Goal: Task Accomplishment & Management: Manage account settings

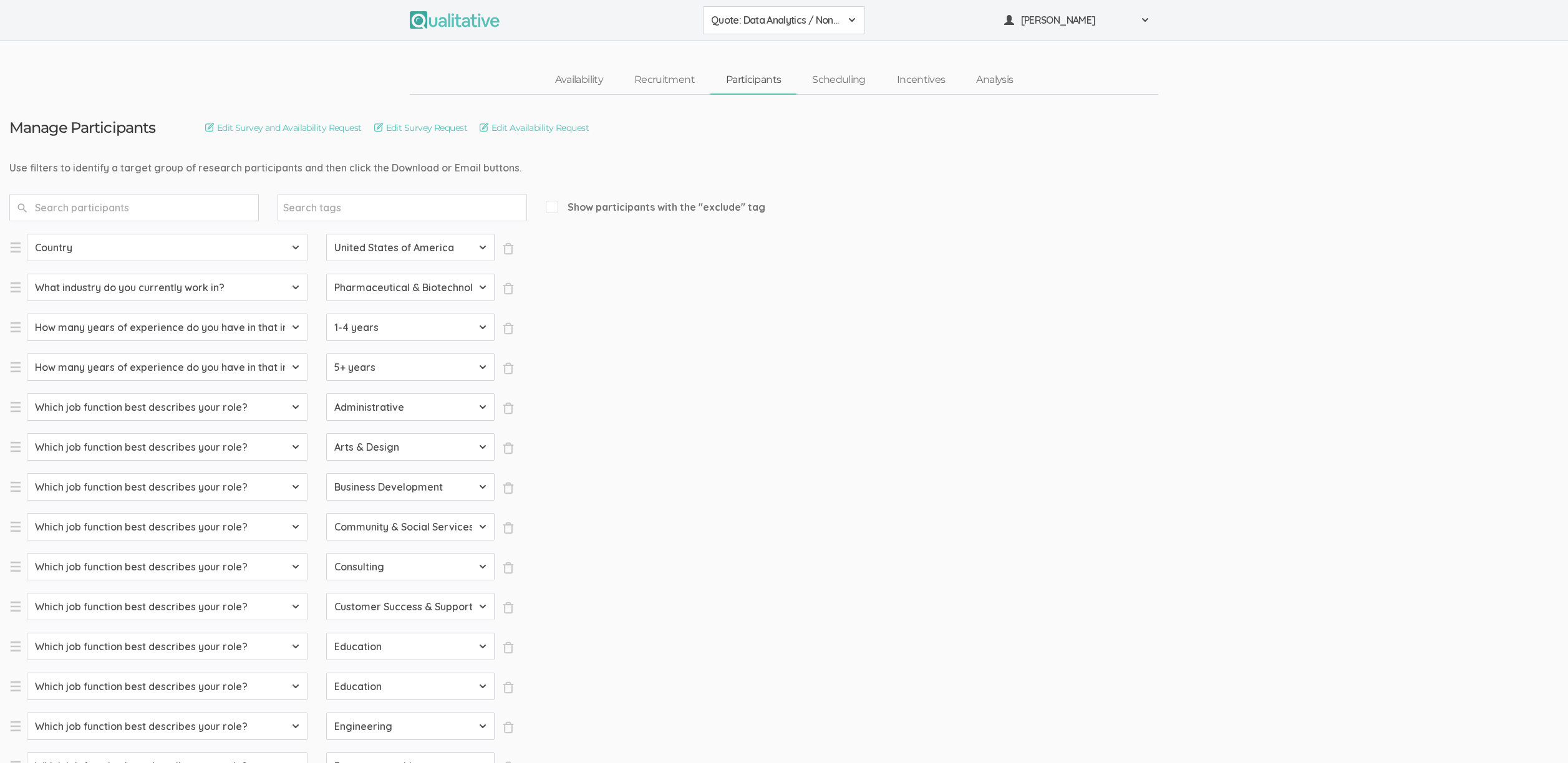
select select "SFQ Country"
select select "US"
select select "SFQ What industry do you currently work in?"
select select "Pharmaceutical & Biotechnology"
select select "SFQ How many years of experience do you have in that industry?"
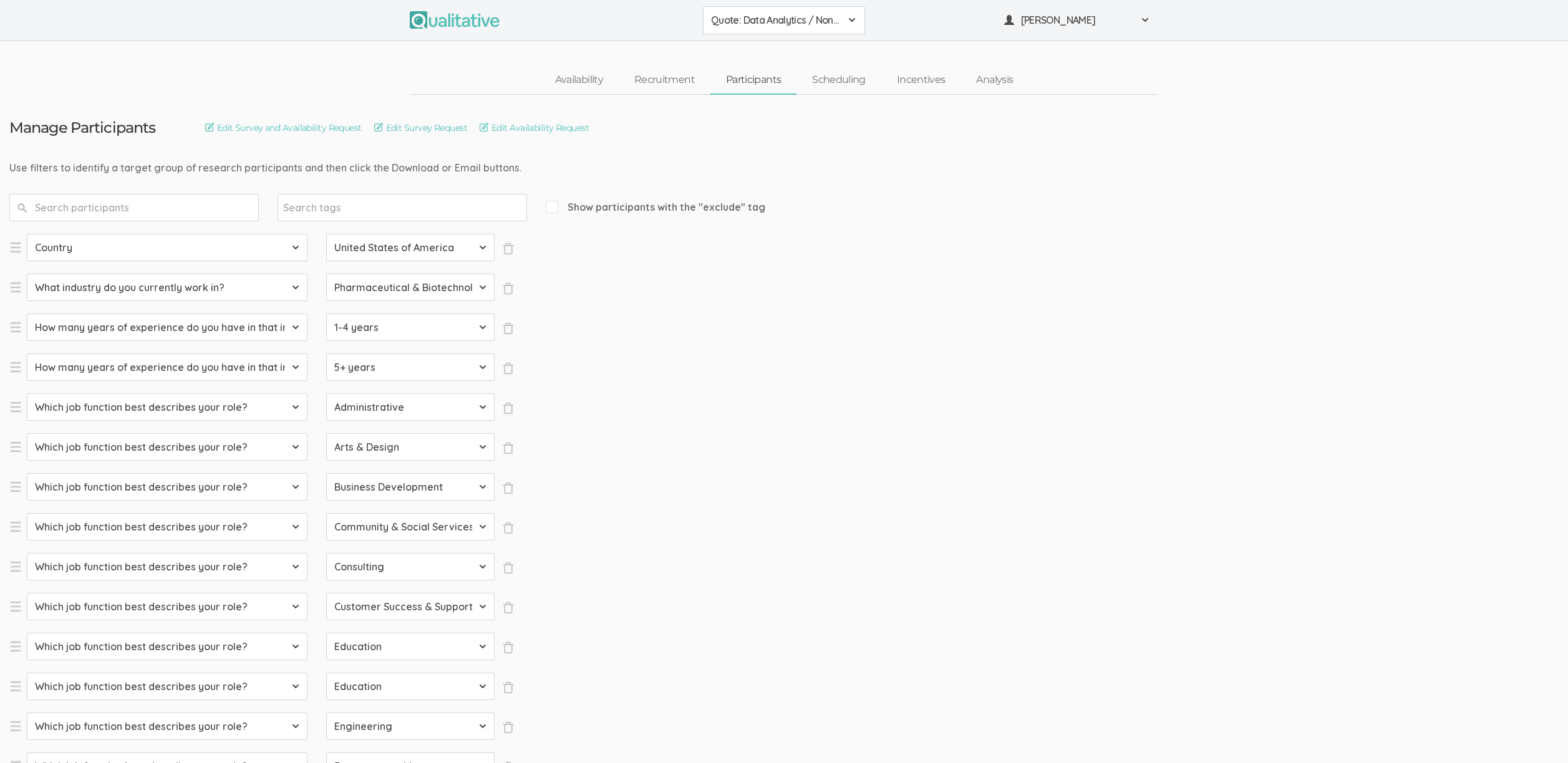
select select "1-4 years"
select select "SFQ How many years of experience do you have in that industry?"
select select "5+ years"
select select "SFQ Which job function best describes your role?"
select select "Administrative"
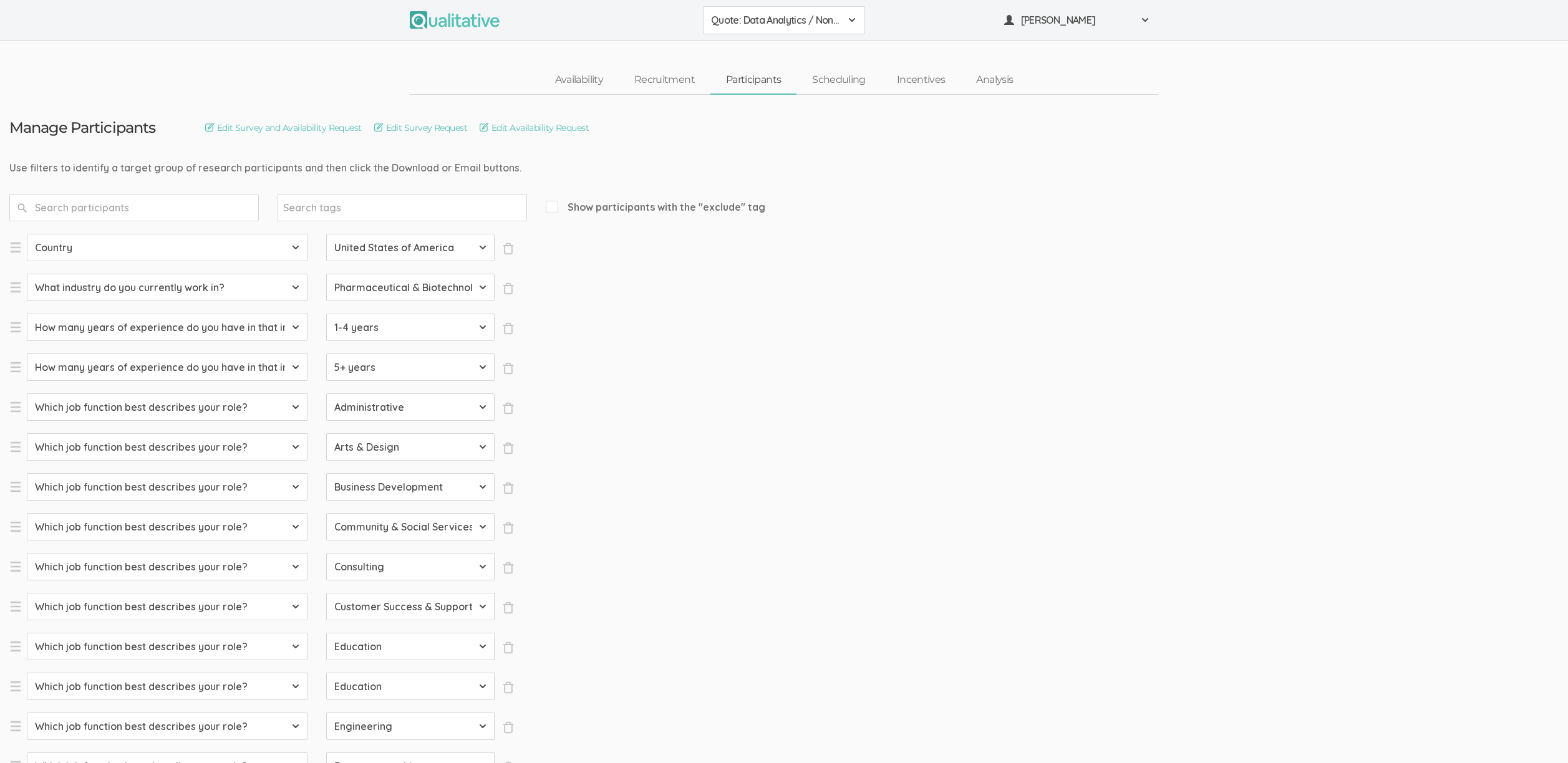
select select "SFQ Which job function best describes your role?"
select select "Arts & Design"
select select "SFQ Which job function best describes your role?"
select select "Business Development"
select select "SFQ Which job function best describes your role?"
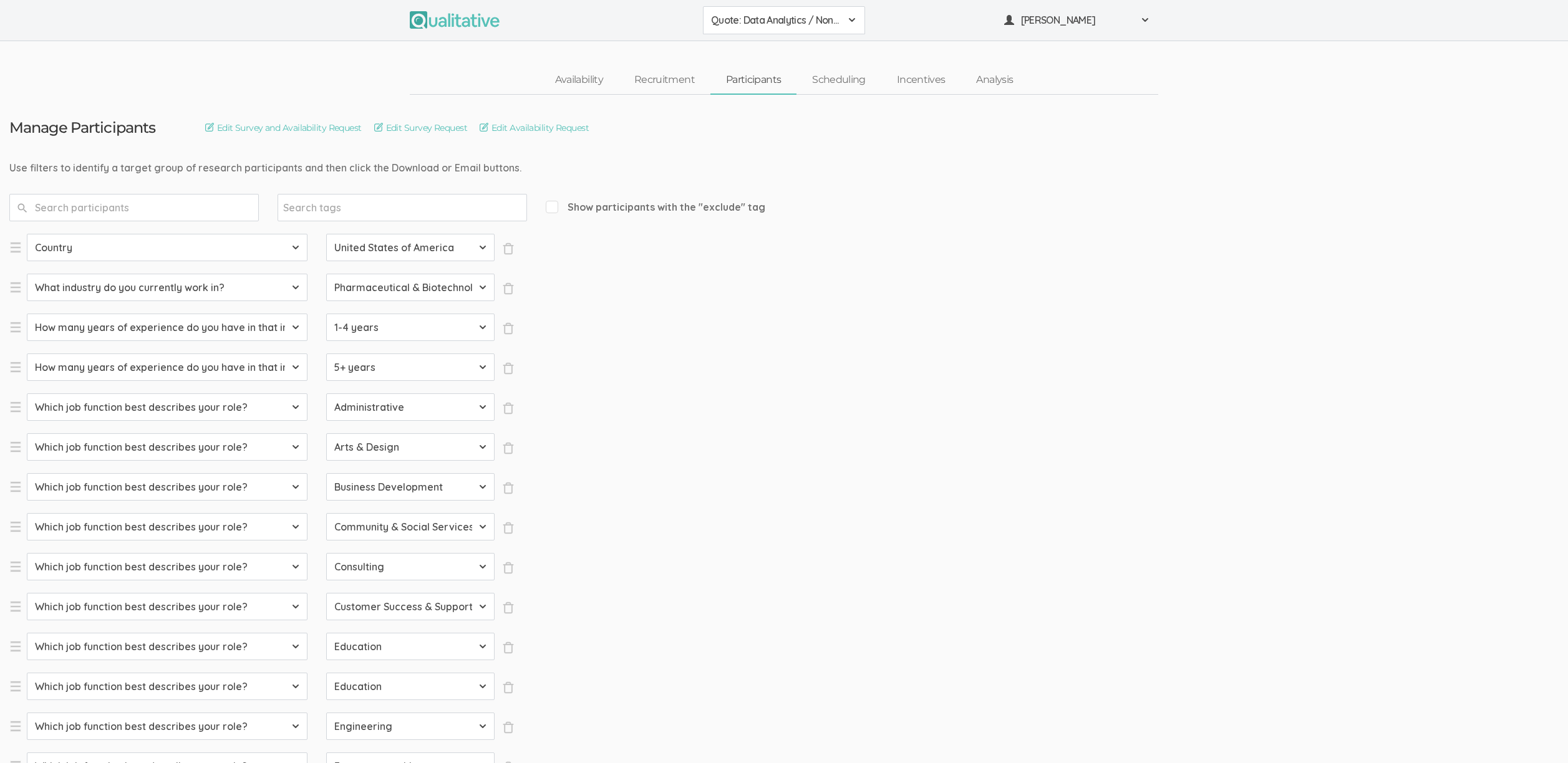
select select "Community & Social Services"
select select "SFQ Which job function best describes your role?"
select select "Consulting"
select select "SFQ Which job function best describes your role?"
select select "Customer Success & Support"
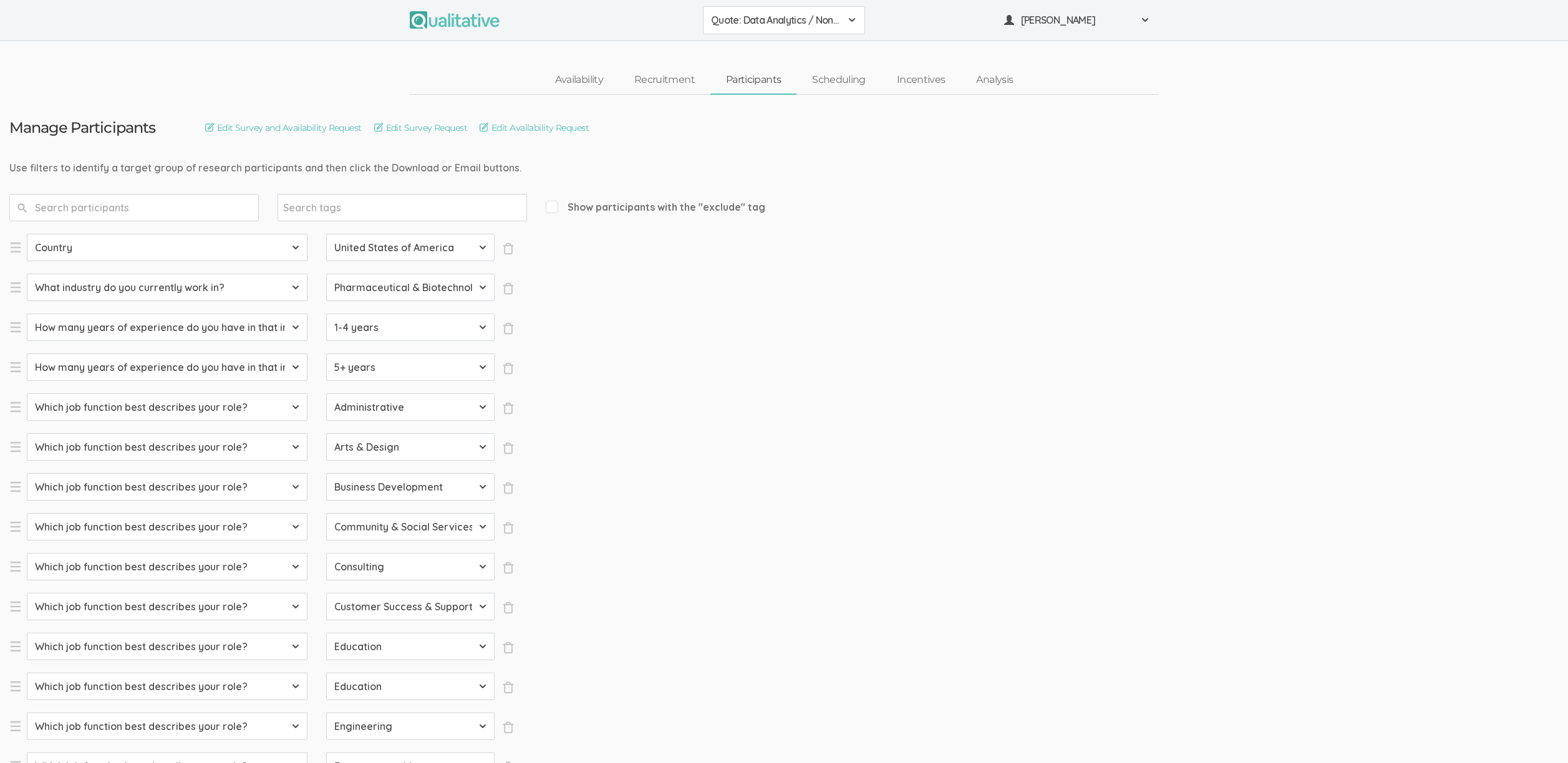
select select "SFQ Which job function best describes your role?"
select select "Education"
select select "SFQ Which job function best describes your role?"
select select "Education"
select select "SFQ Which job function best describes your role?"
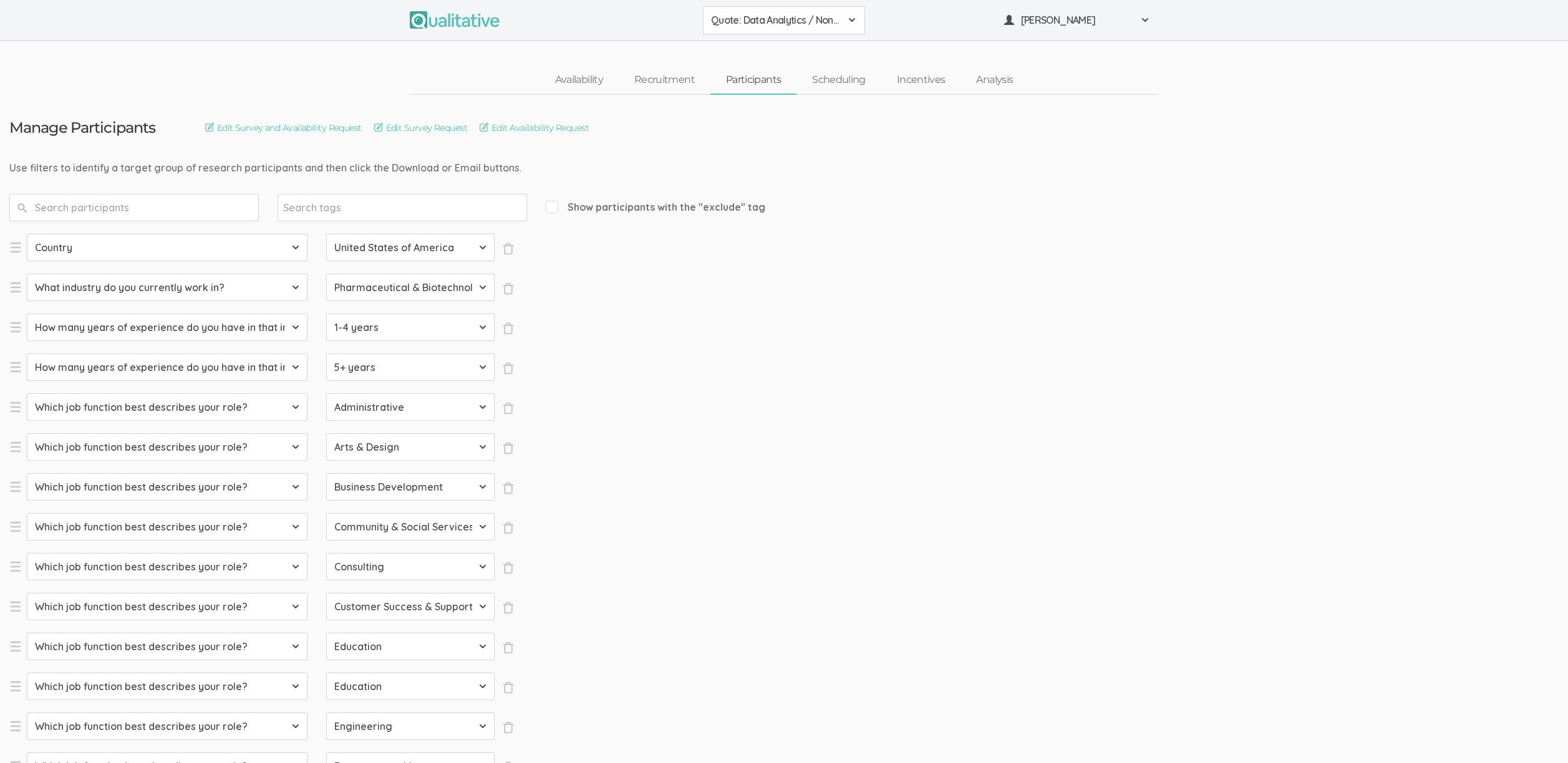
select select "Engineering"
select select "SFQ Which job function best describes your role?"
select select "Entrepreneurship"
select select "SFQ Which job function best describes your role?"
select select "Healthcare Services"
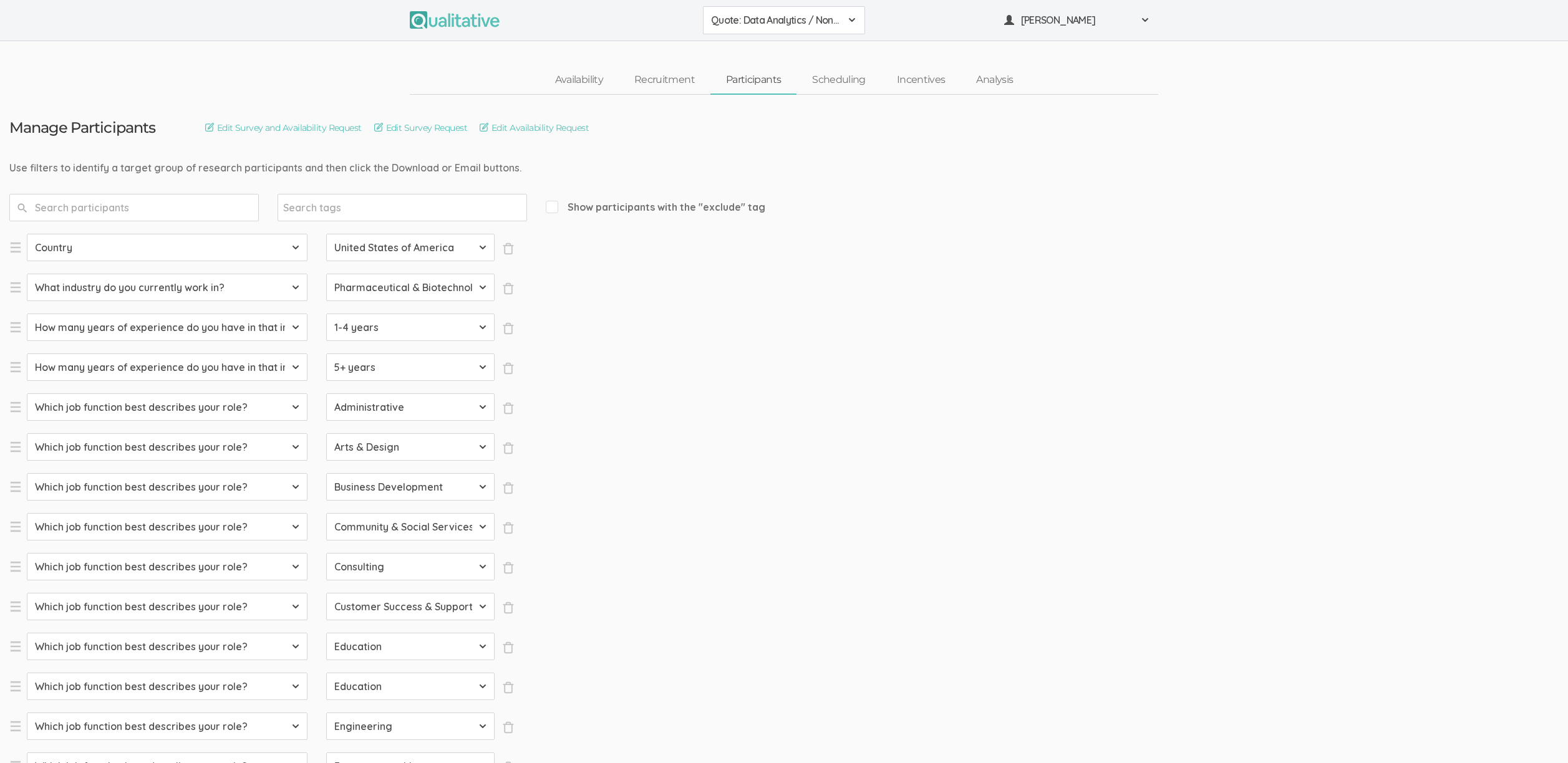
select select "SFQ Which job function best describes your role?"
select select "Human Resources"
select select "SFQ Which job function best describes your role?"
select select "Information Technology"
select select "SFQ Which job function best describes your role?"
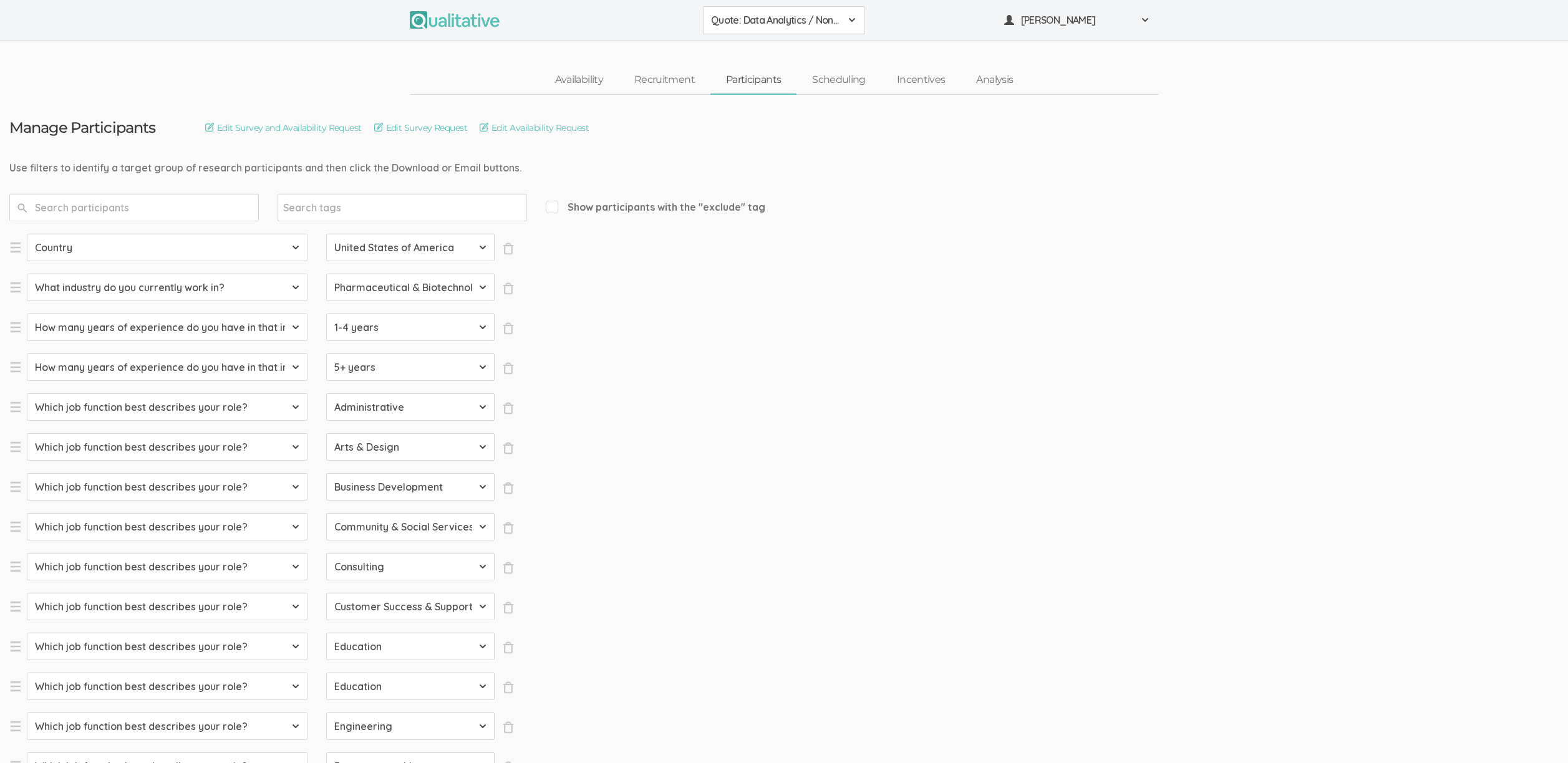
select select "Legal"
select select "SFQ Which job function best describes your role?"
select select "Marketing"
select select "SFQ Which job function best describes your role?"
select select "Media & Communication"
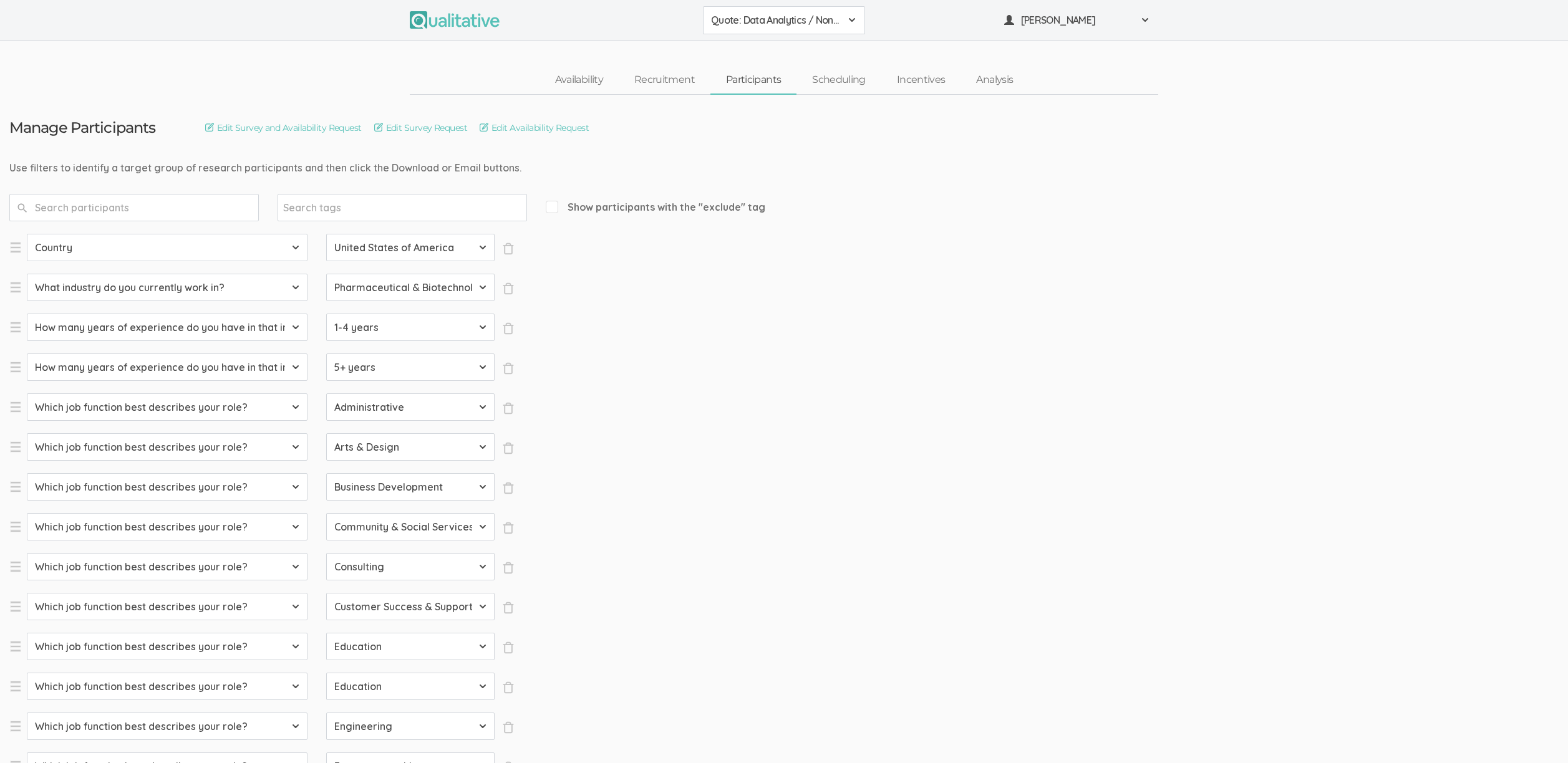
select select "SFQ Which job function best describes your role?"
select select "Military & Protective Services"
select select "SFQ Which job function best describes your role?"
select select "Operations"
select select "SFQ Which job function best describes your role?"
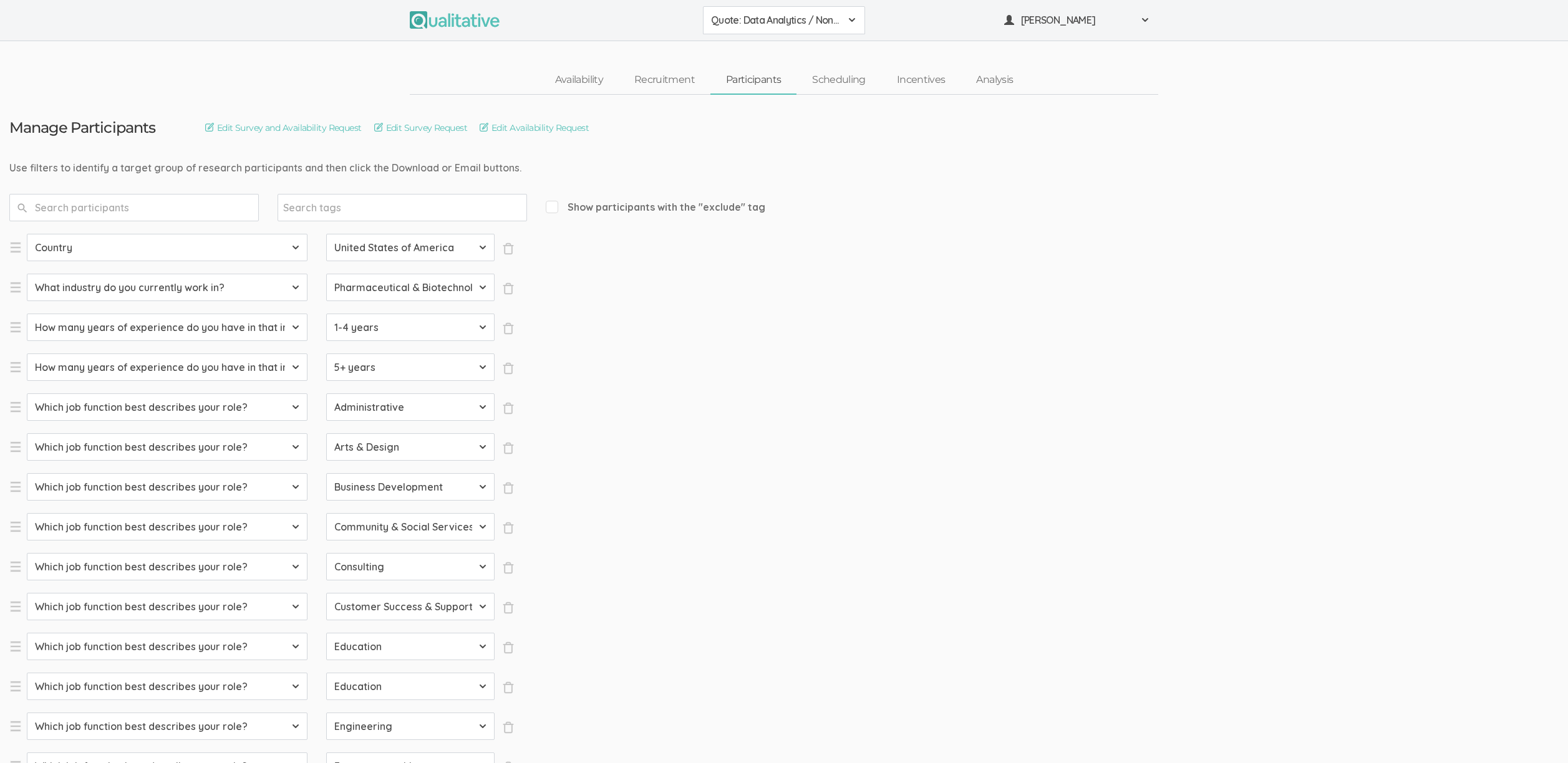
select select "Product Management"
select select "SFQ Which job function best describes your role?"
select select "Program & Project Management"
select select "SFQ Which job function best describes your role?"
select select "Purchasing"
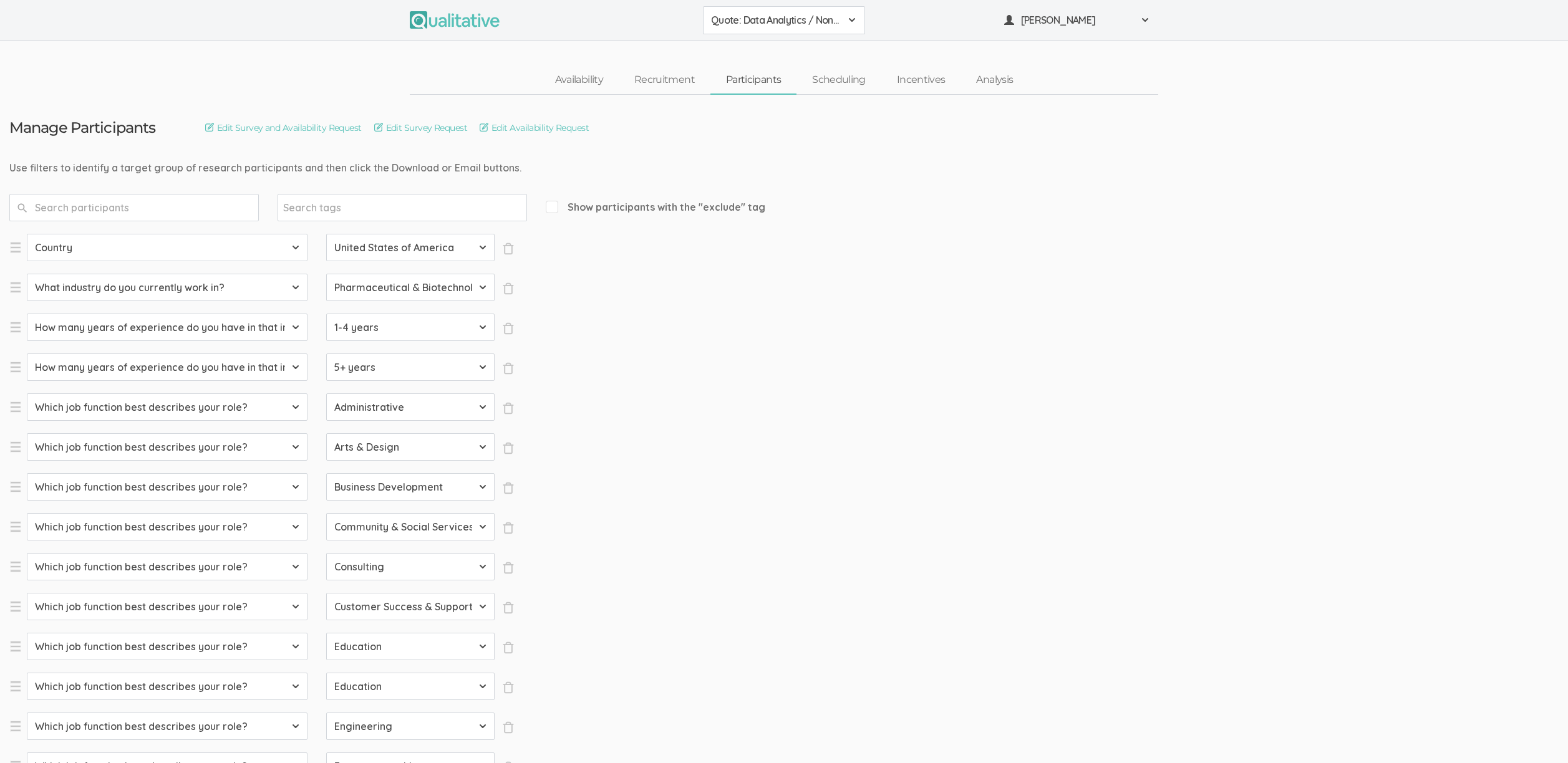
select select "SFQ Which job function best describes your role?"
select select "Quality Assurance"
select select "SFQ Which job function best describes your role?"
select select "Real Estate"
select select "SFQ Which job function best describes your role?"
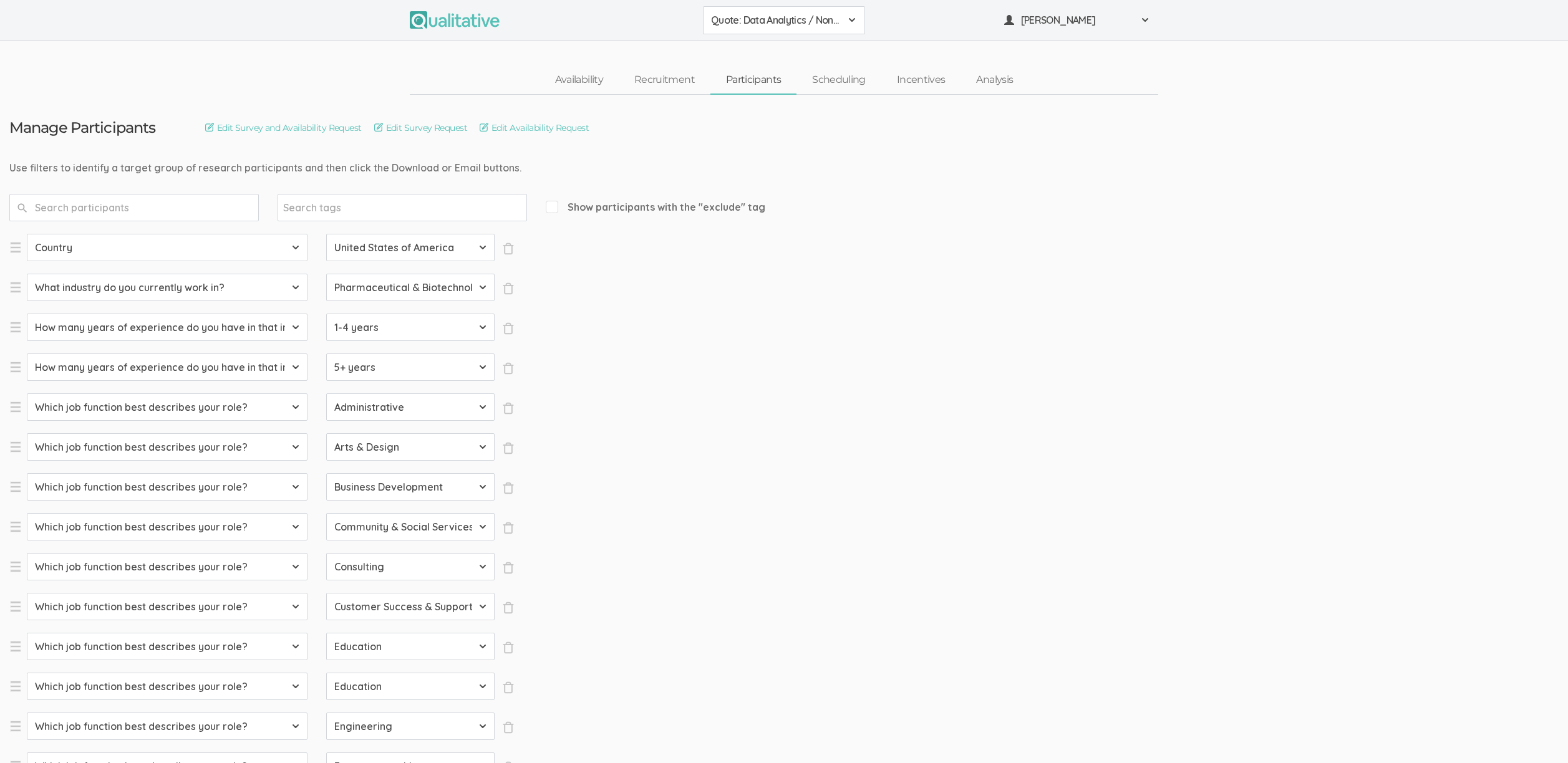
select select "Research"
select select "SFQ Which job function best describes your role?"
select select "Sales"
select select "SFQ What is your current job level/seniority?"
select select "Entry"
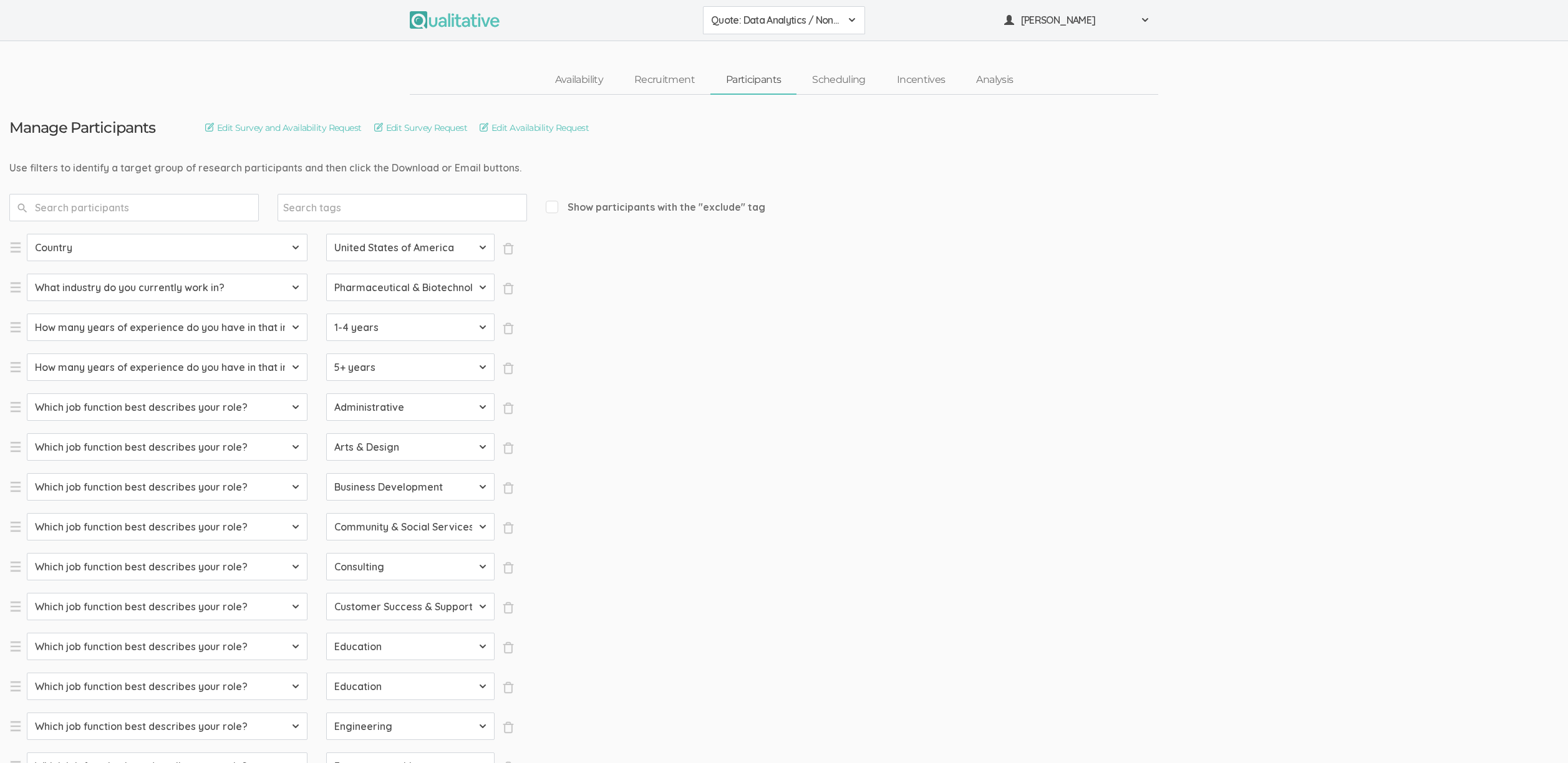
select select "SFQ What is your current job level/seniority?"
select select "Senior"
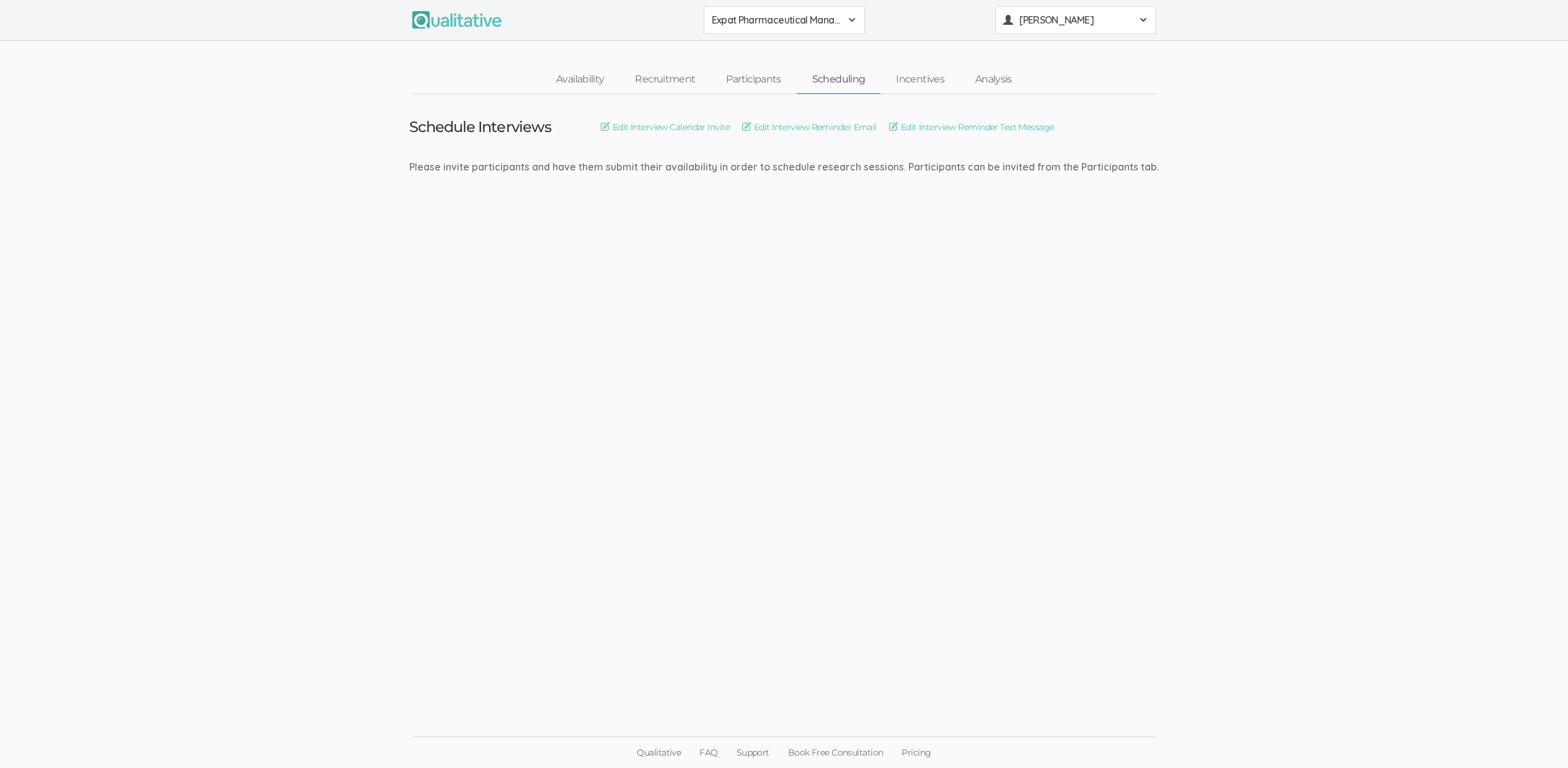
click at [1027, 26] on span "[PERSON_NAME]" at bounding box center [1074, 20] width 111 height 14
click at [1054, 121] on link "Project Settings" at bounding box center [1075, 123] width 160 height 26
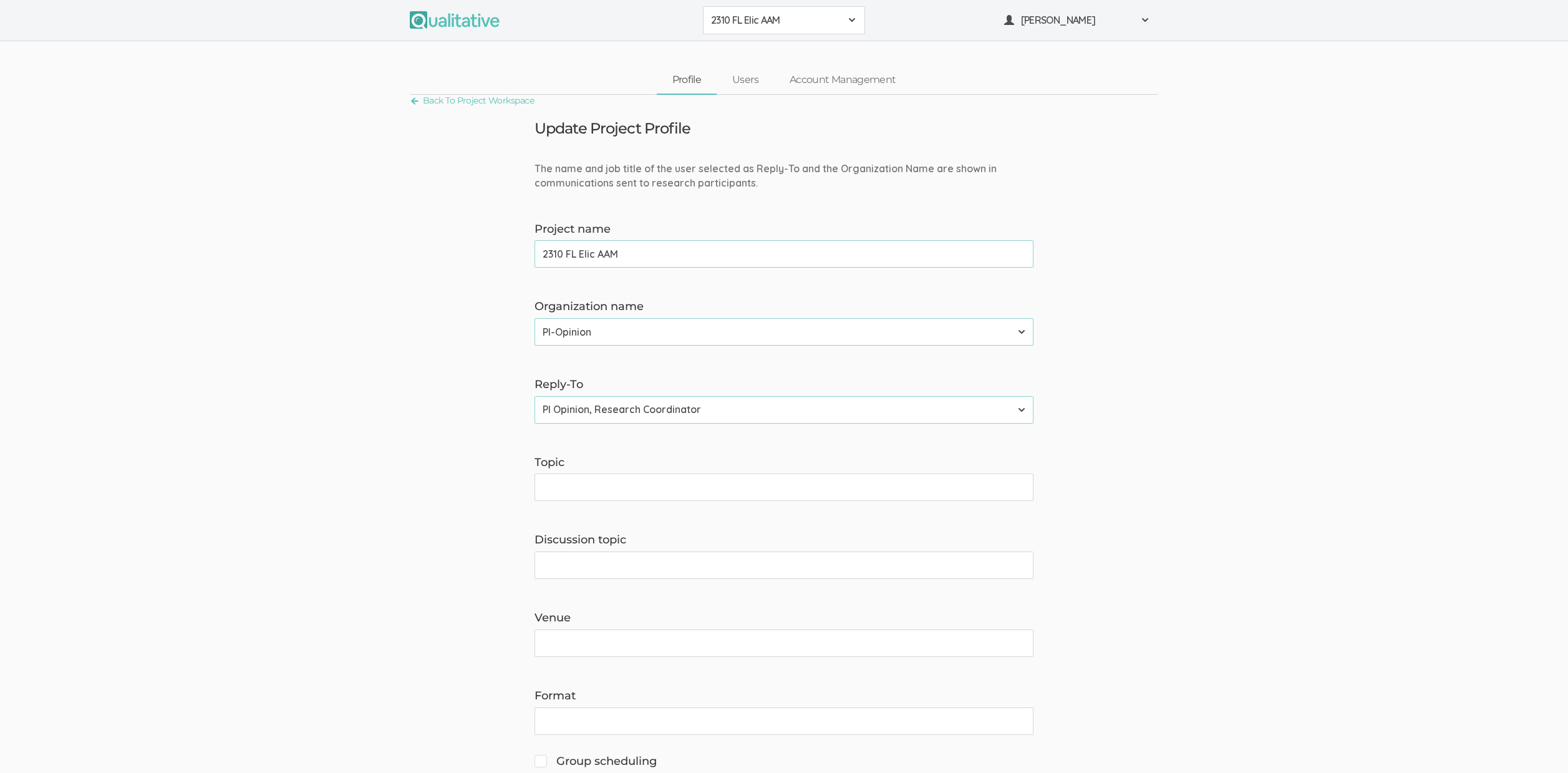
click at [757, 21] on span "2310 FL Elic AAM" at bounding box center [775, 20] width 130 height 14
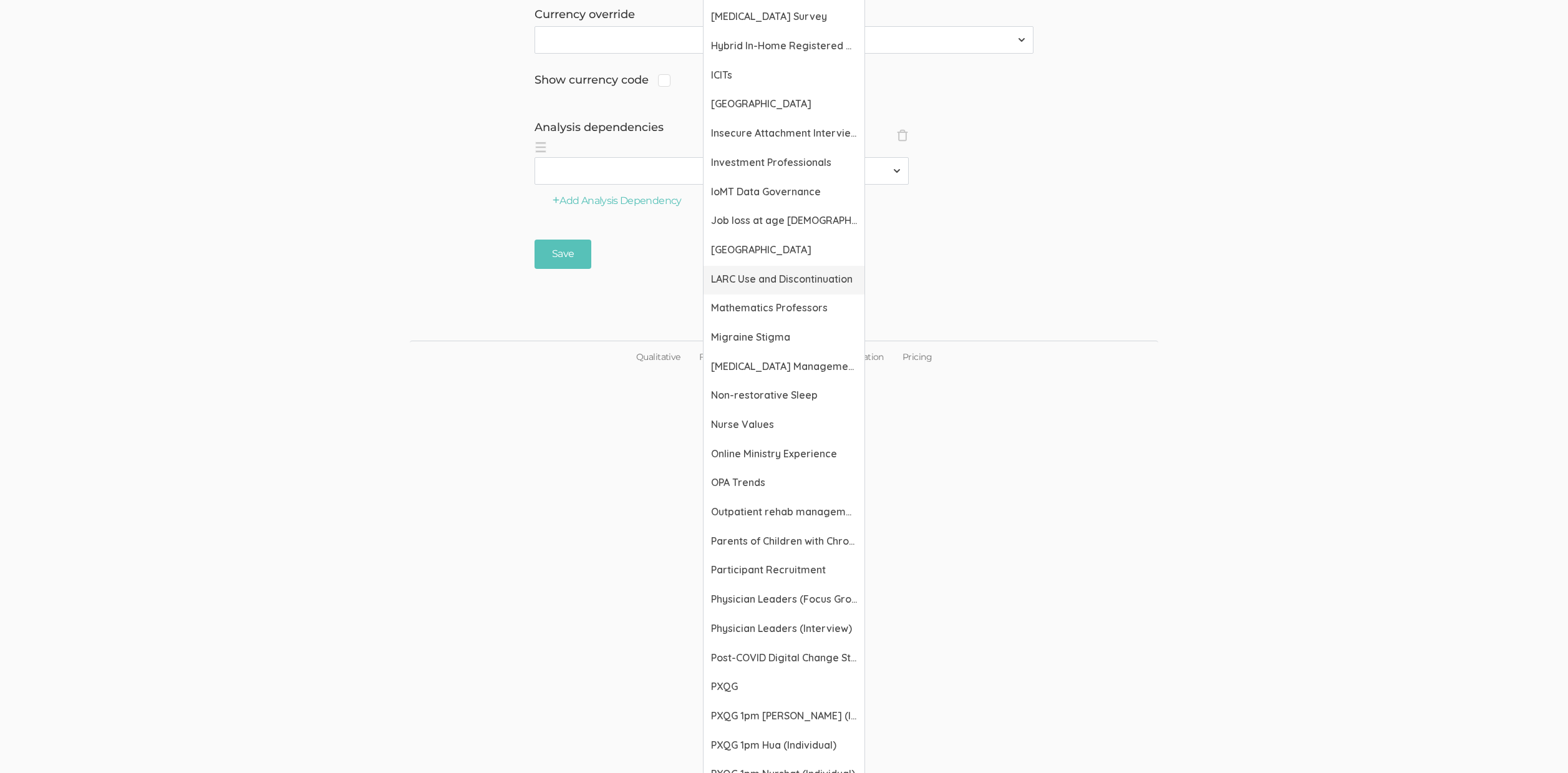
scroll to position [1339, 0]
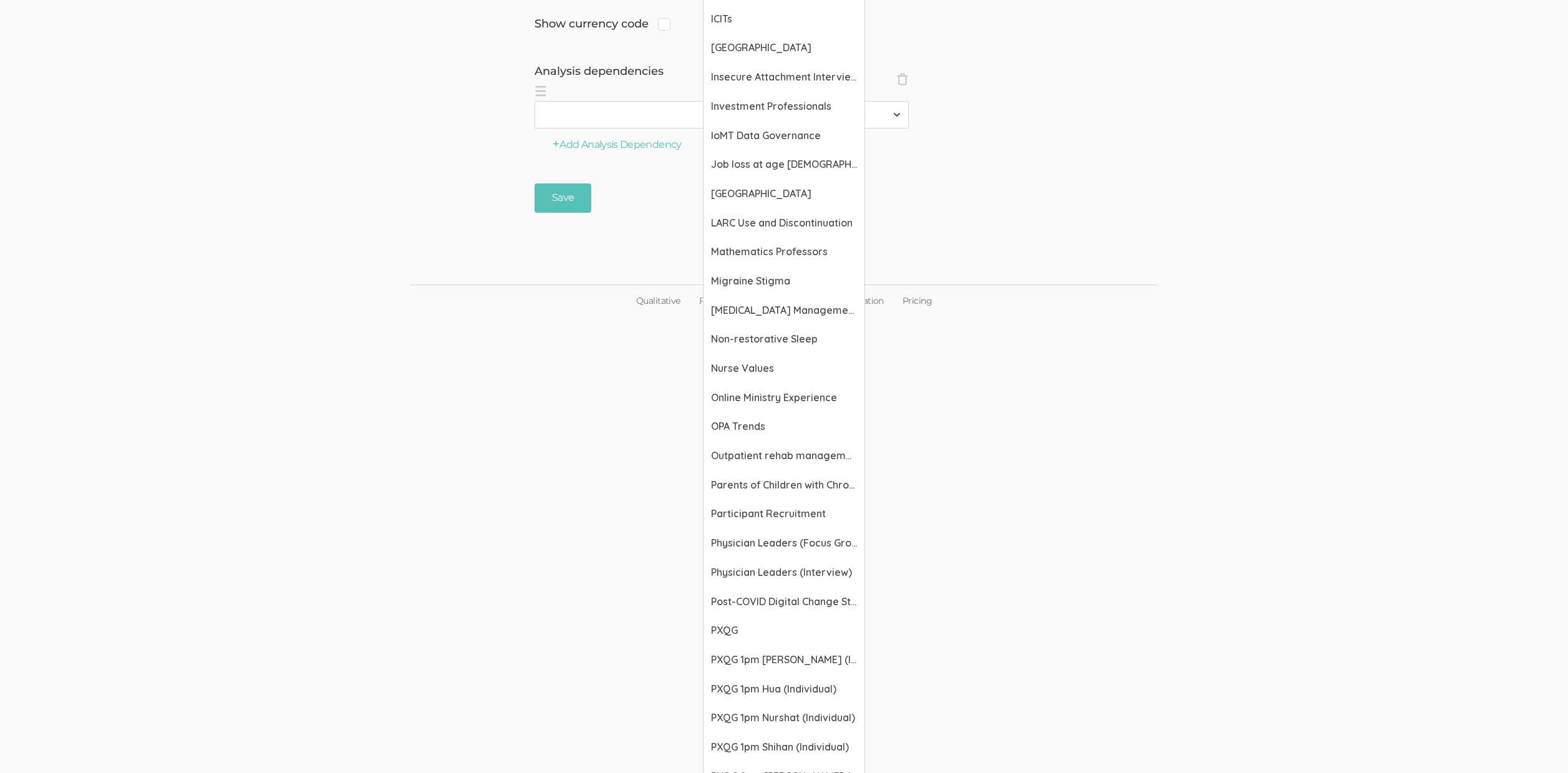
click at [1141, 284] on nav "Qualitative FAQ Support Book Free Consultation Pricing" at bounding box center [784, 300] width 748 height 32
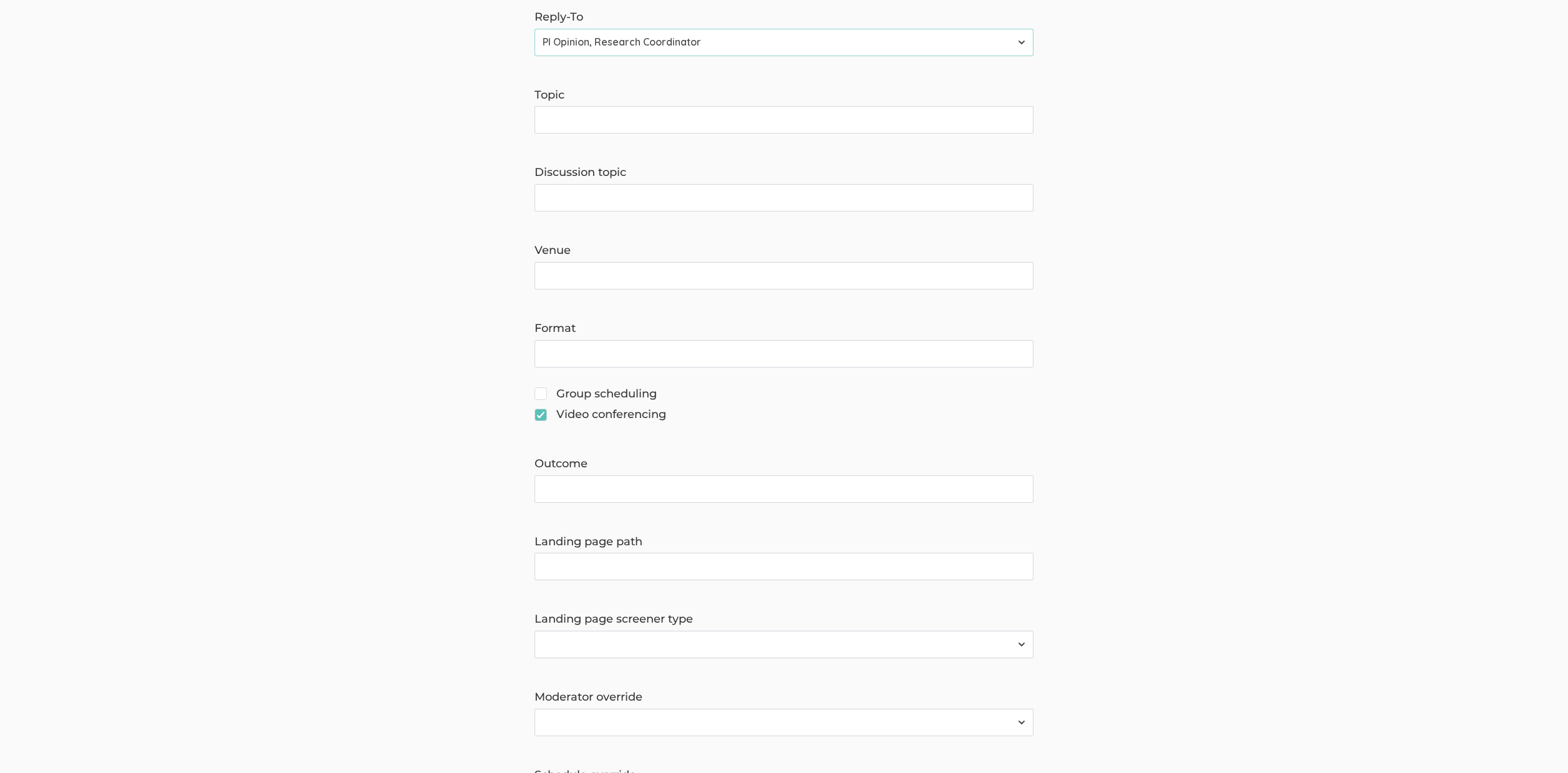
scroll to position [0, 0]
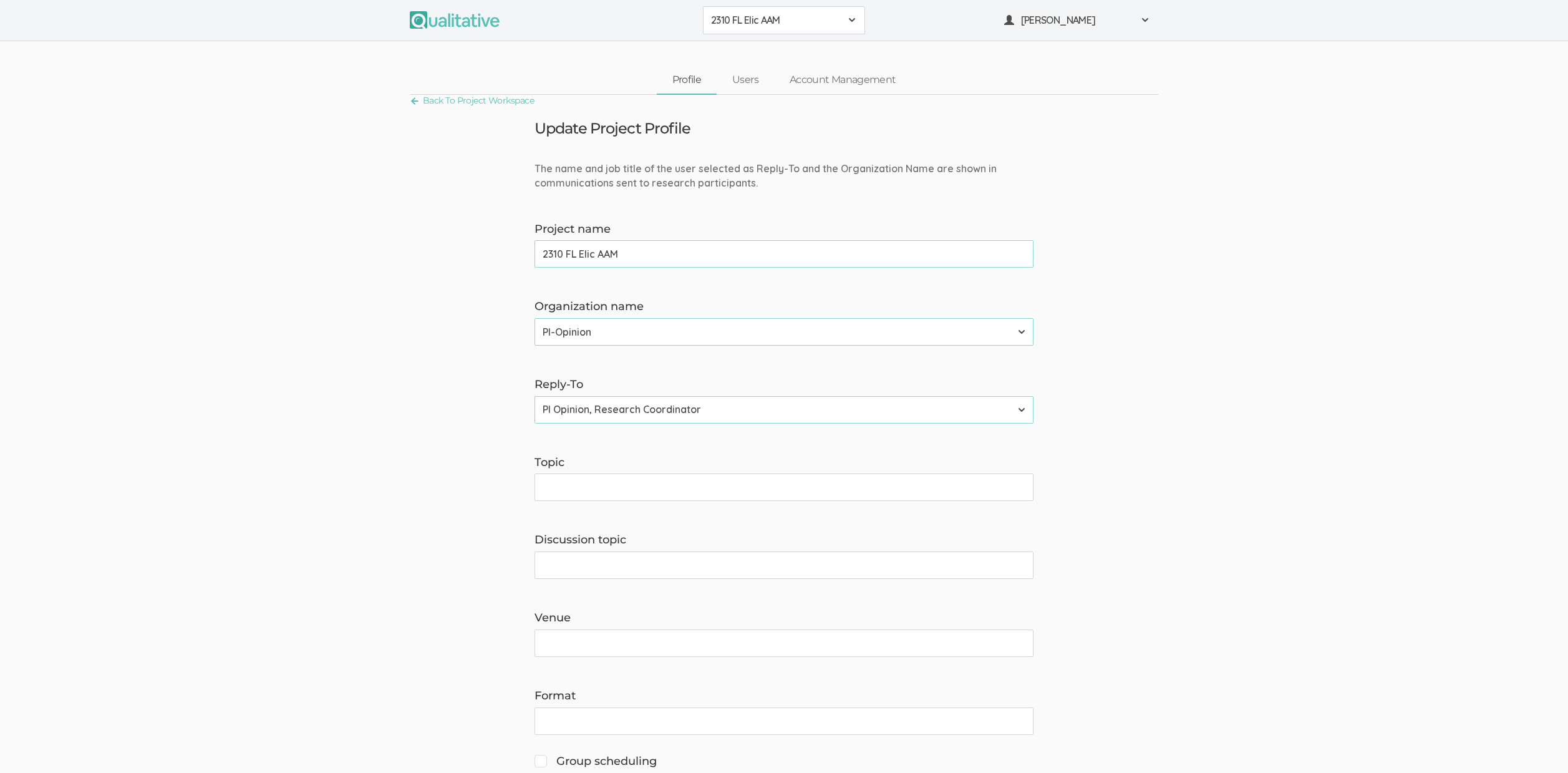
drag, startPoint x: 790, startPoint y: 15, endPoint x: 824, endPoint y: 200, distance: 188.1
click at [791, 21] on span "2310 FL Elic AAM" at bounding box center [775, 20] width 130 height 14
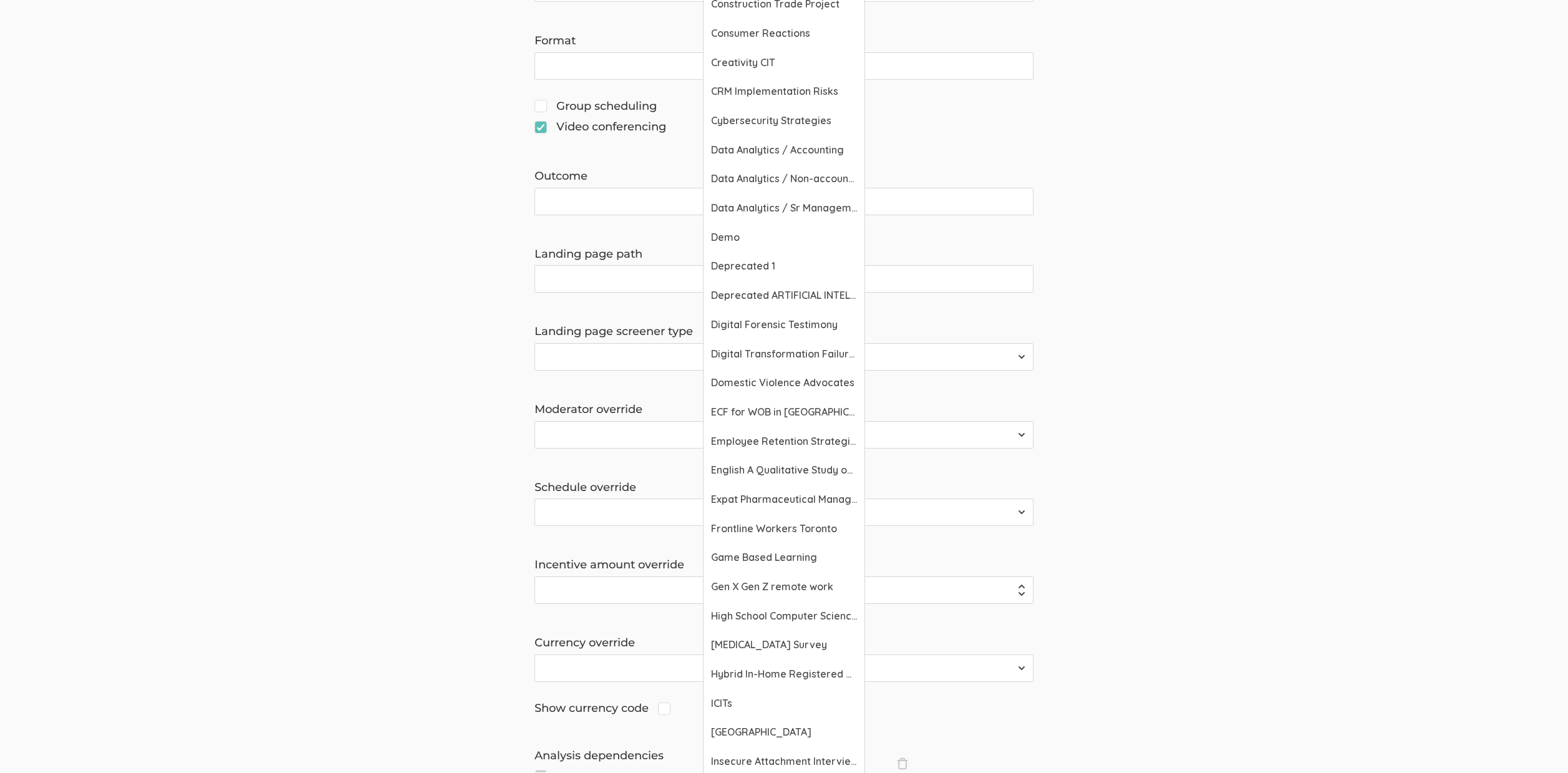
scroll to position [729, 0]
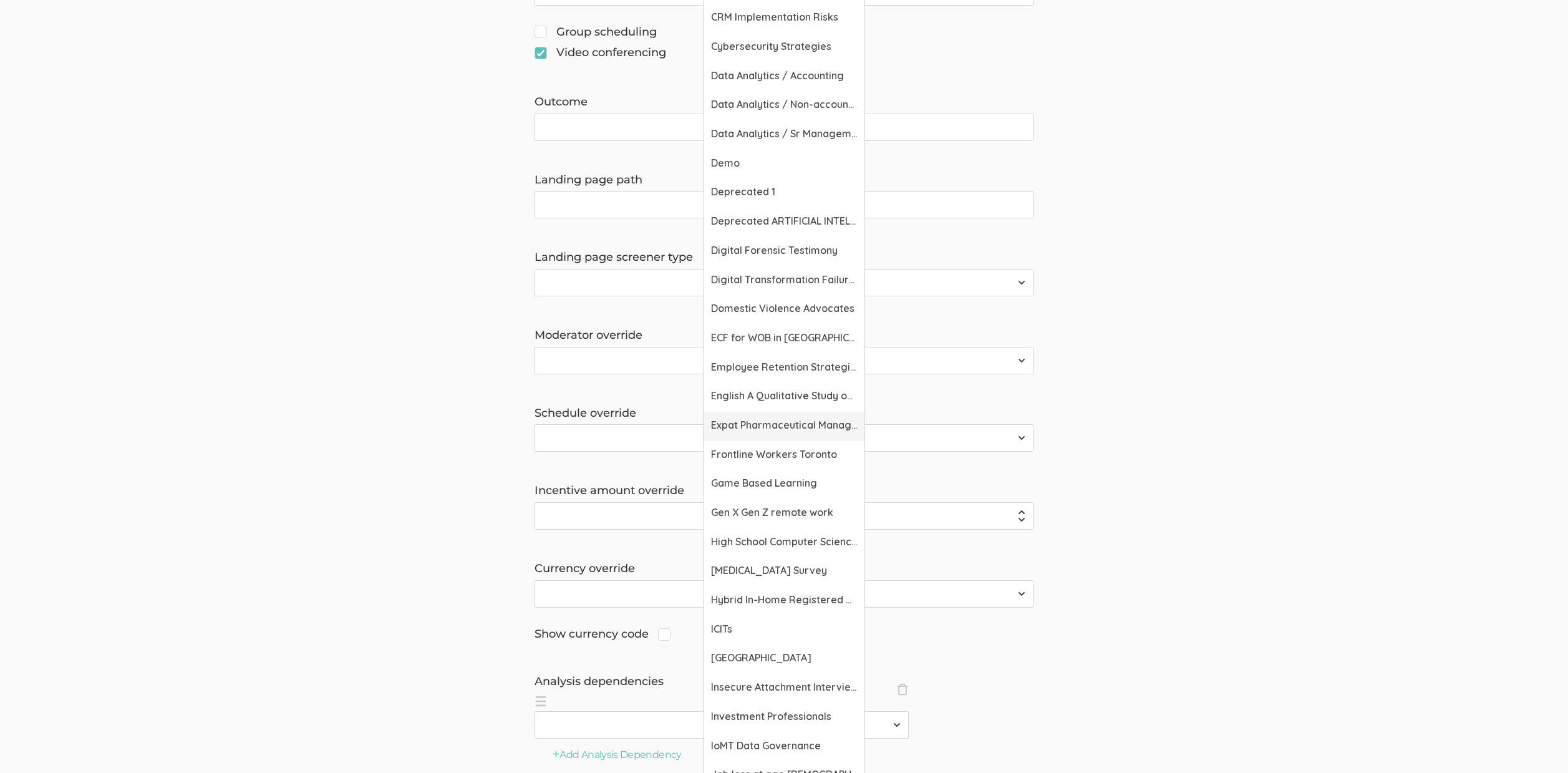
click at [782, 421] on span "Expat Pharmaceutical Managers" at bounding box center [783, 425] width 146 height 14
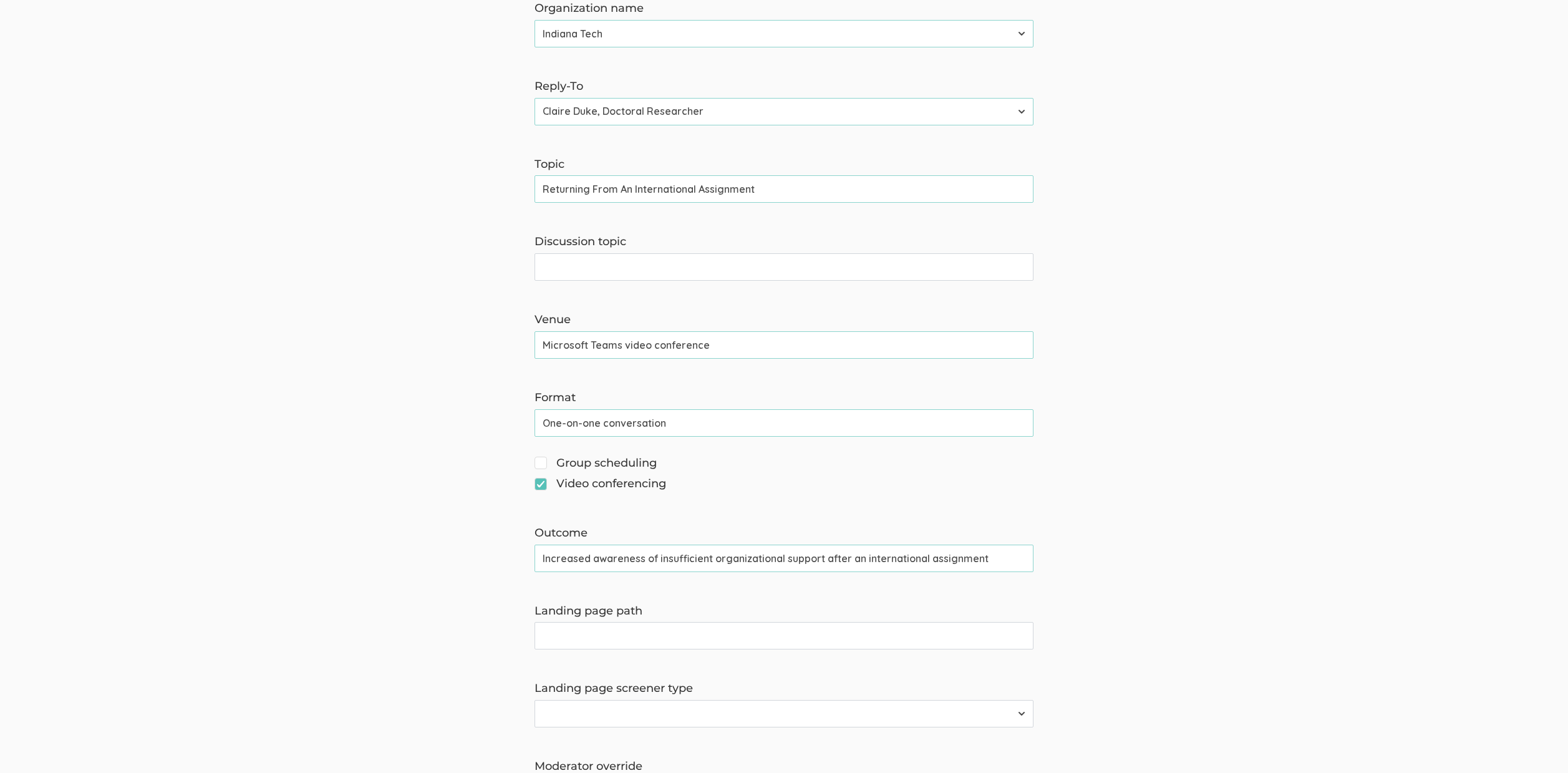
scroll to position [152, 0]
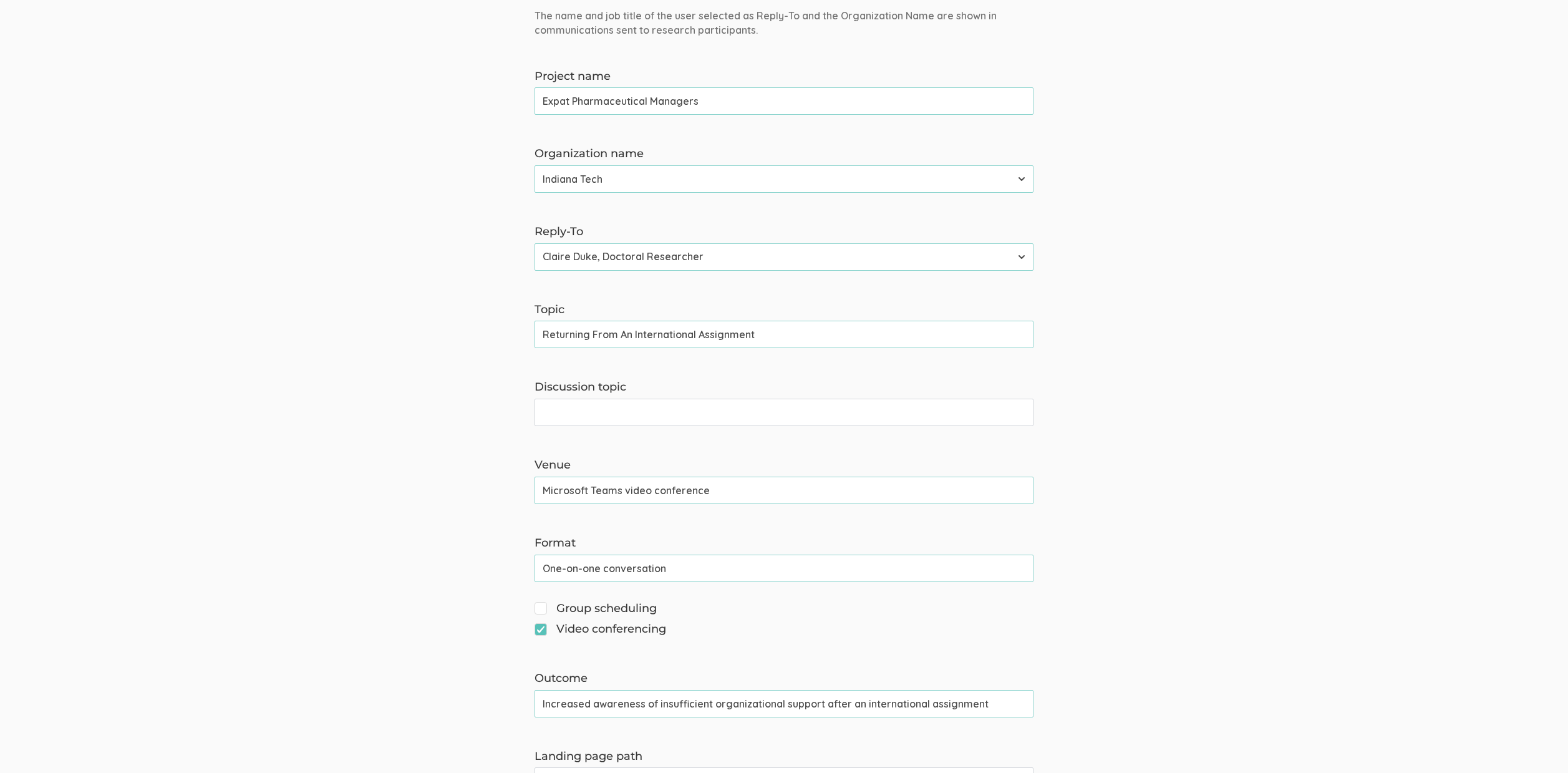
click at [713, 332] on input "Returning From An International Assignment" at bounding box center [784, 335] width 499 height 28
click at [1120, 413] on form "The name and job title of the user selected as Reply-To and the Organization Na…" at bounding box center [784, 704] width 1568 height 1391
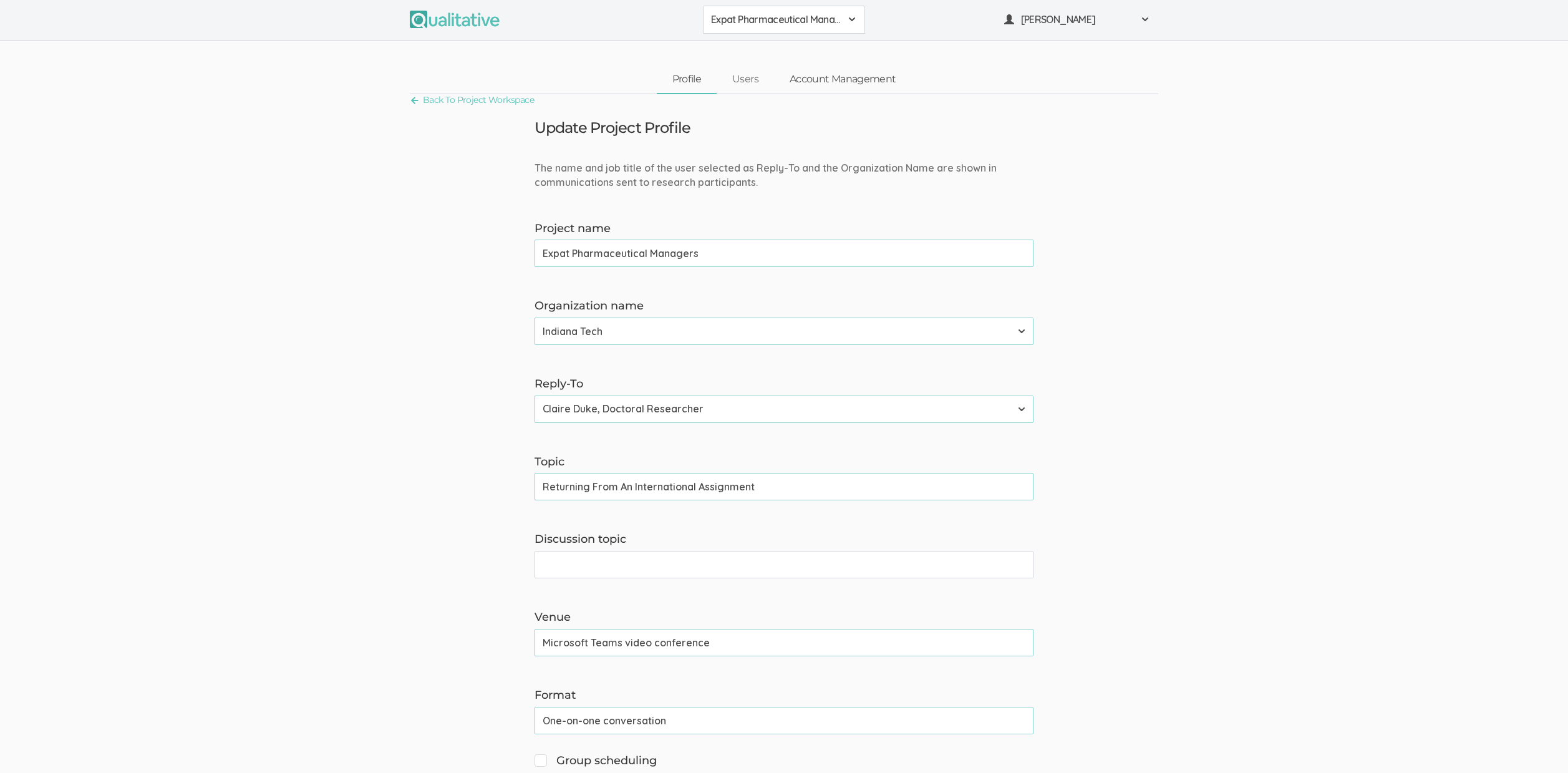
scroll to position [0, 0]
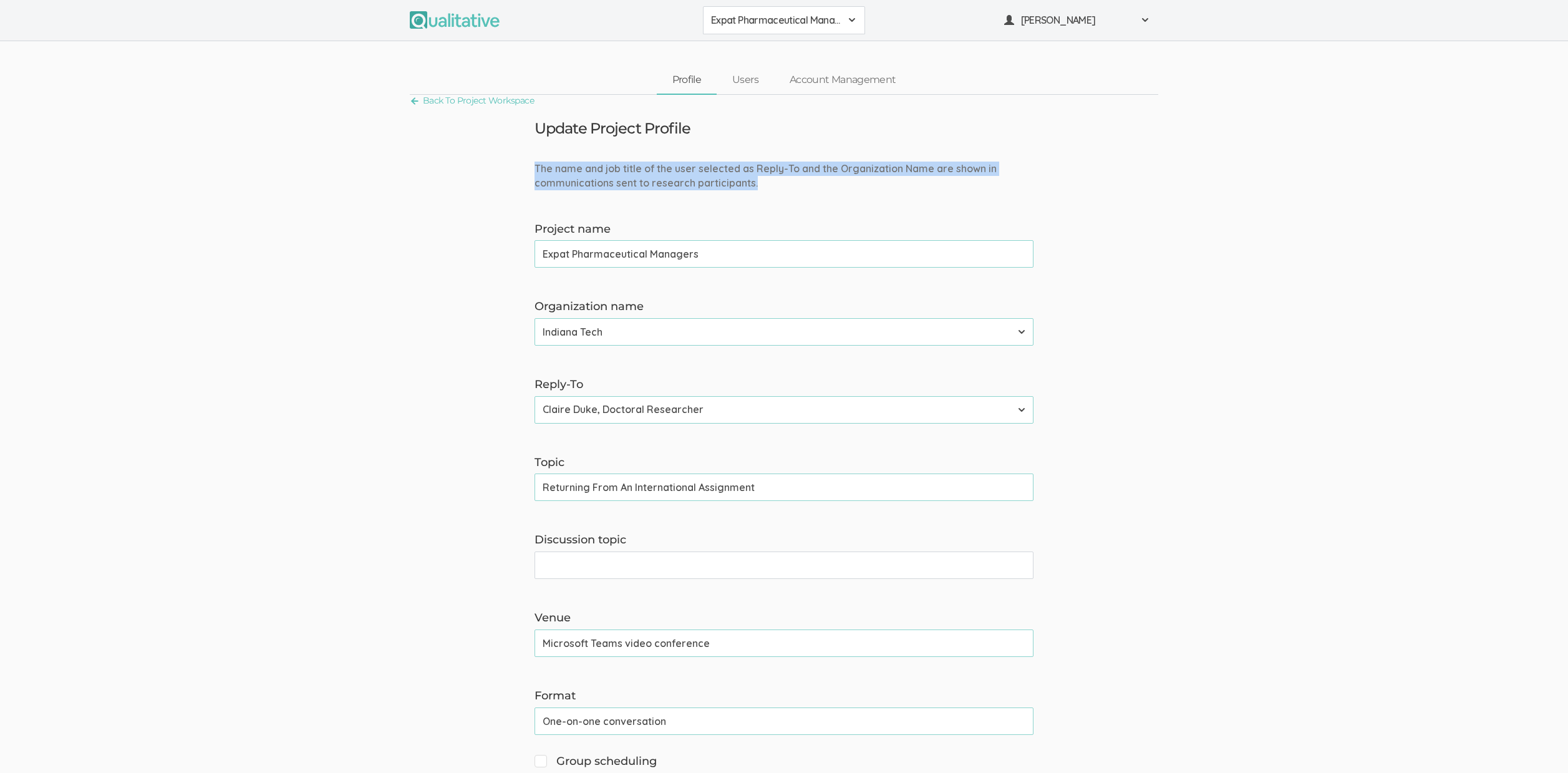
drag, startPoint x: 768, startPoint y: 178, endPoint x: 740, endPoint y: 165, distance: 30.9
click at [740, 165] on div "The name and job title of the user selected as Reply-To and the Organization Na…" at bounding box center [784, 175] width 518 height 29
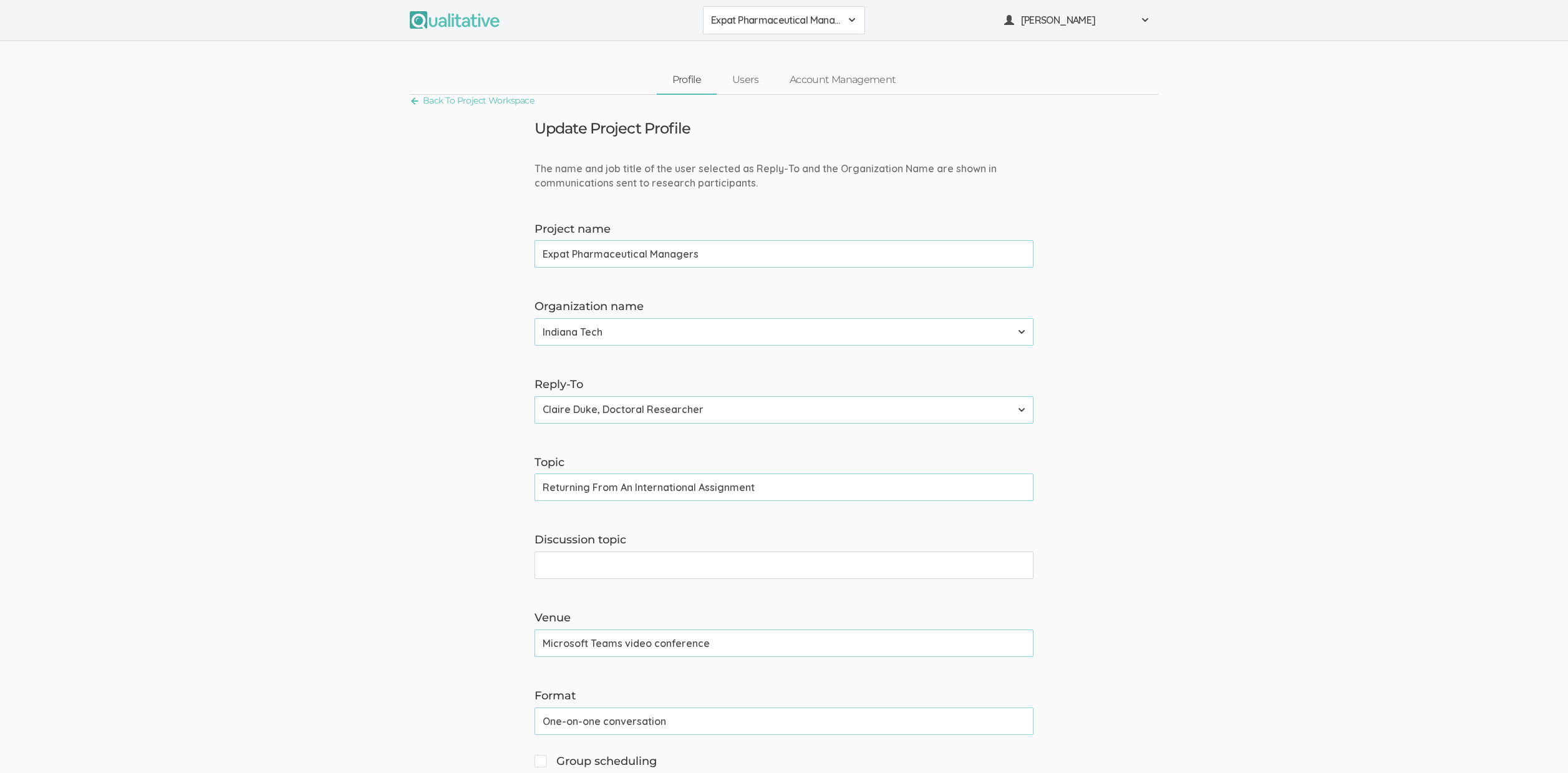
click at [699, 481] on input "Returning From An International Assignment" at bounding box center [784, 487] width 499 height 28
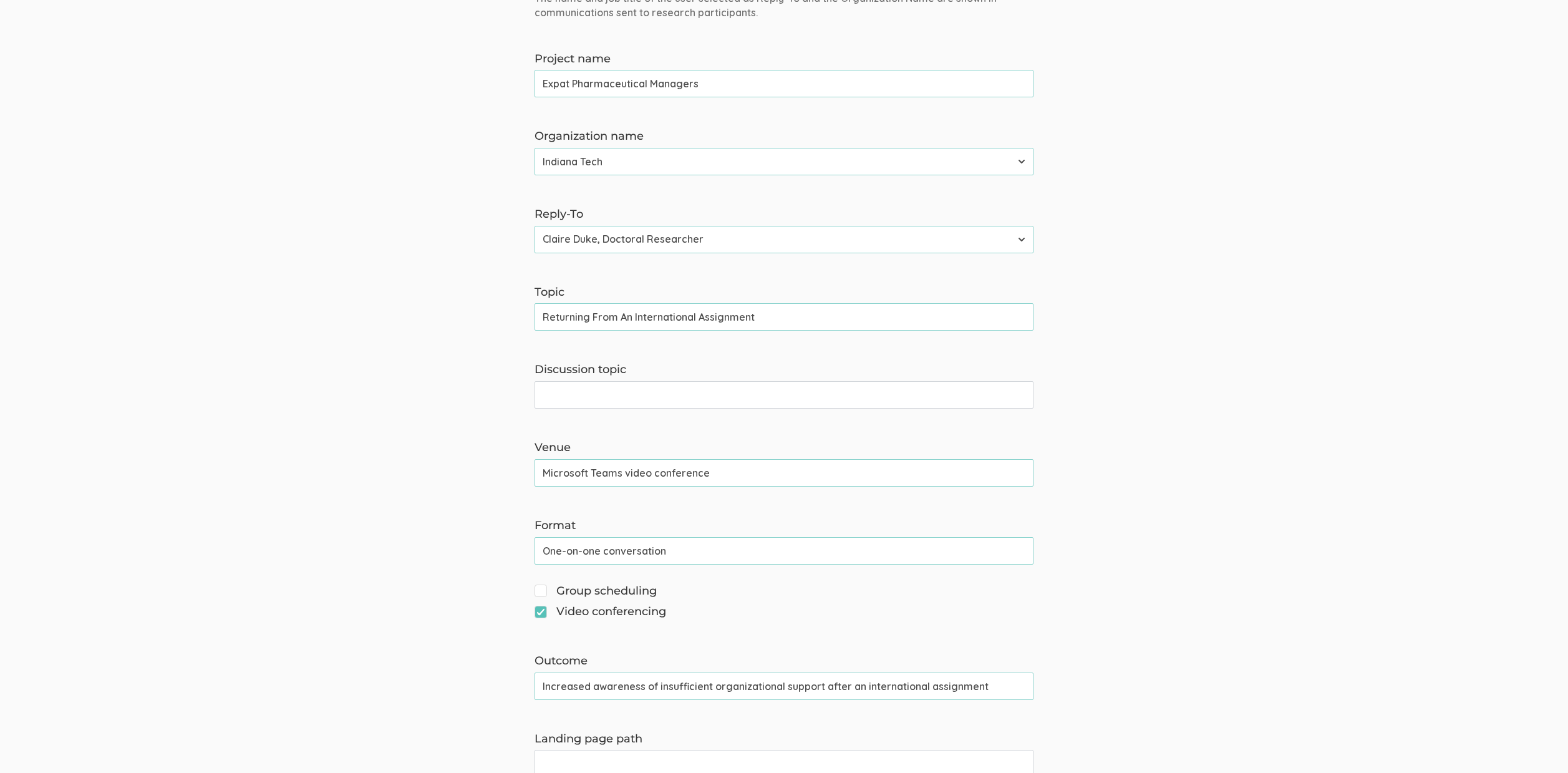
scroll to position [171, 0]
click at [608, 689] on input "Increased awareness of insufficient organizational support after an internation…" at bounding box center [784, 685] width 499 height 28
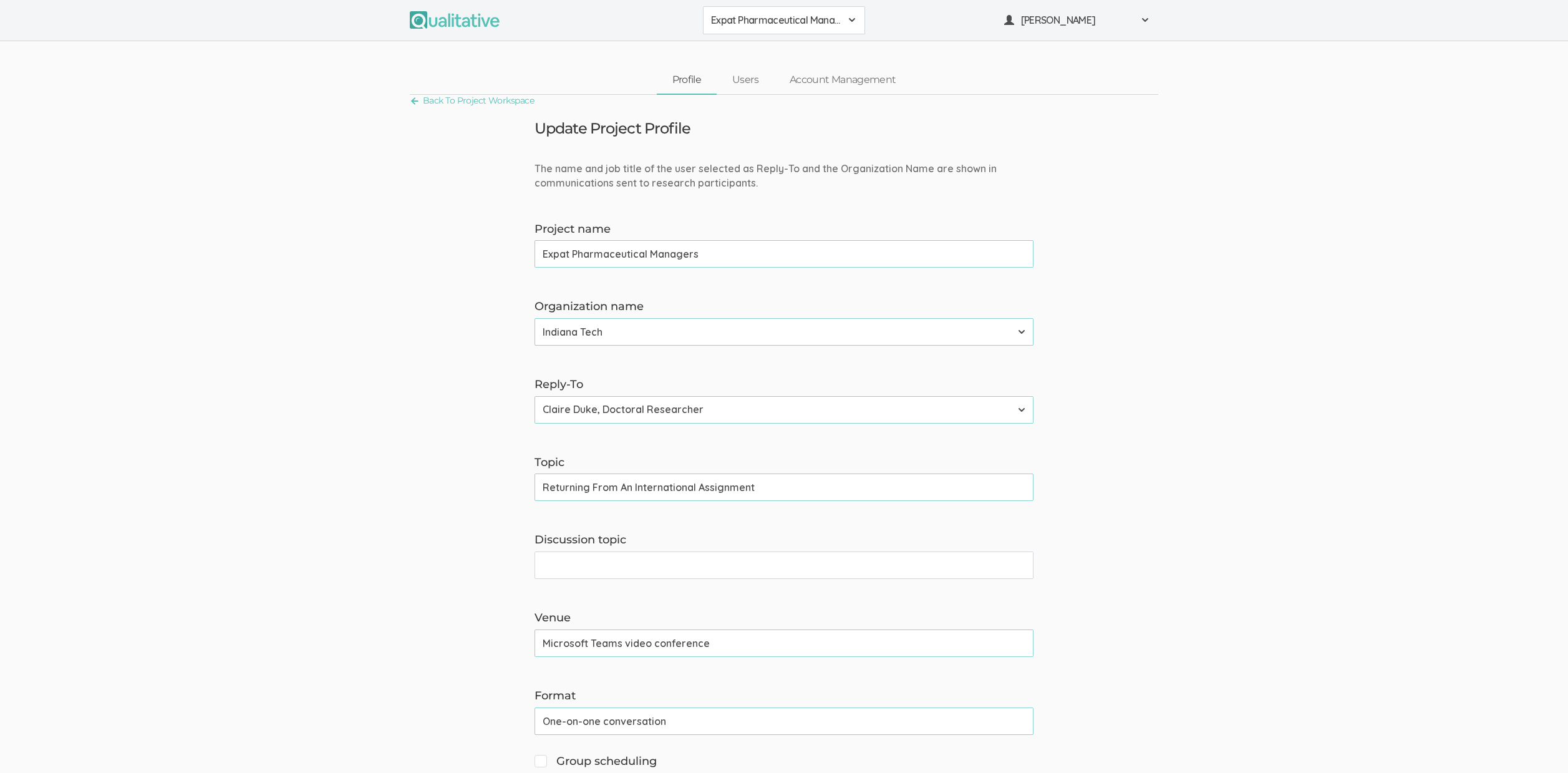
click at [730, 18] on span "Expat Pharmaceutical Managers" at bounding box center [775, 20] width 130 height 14
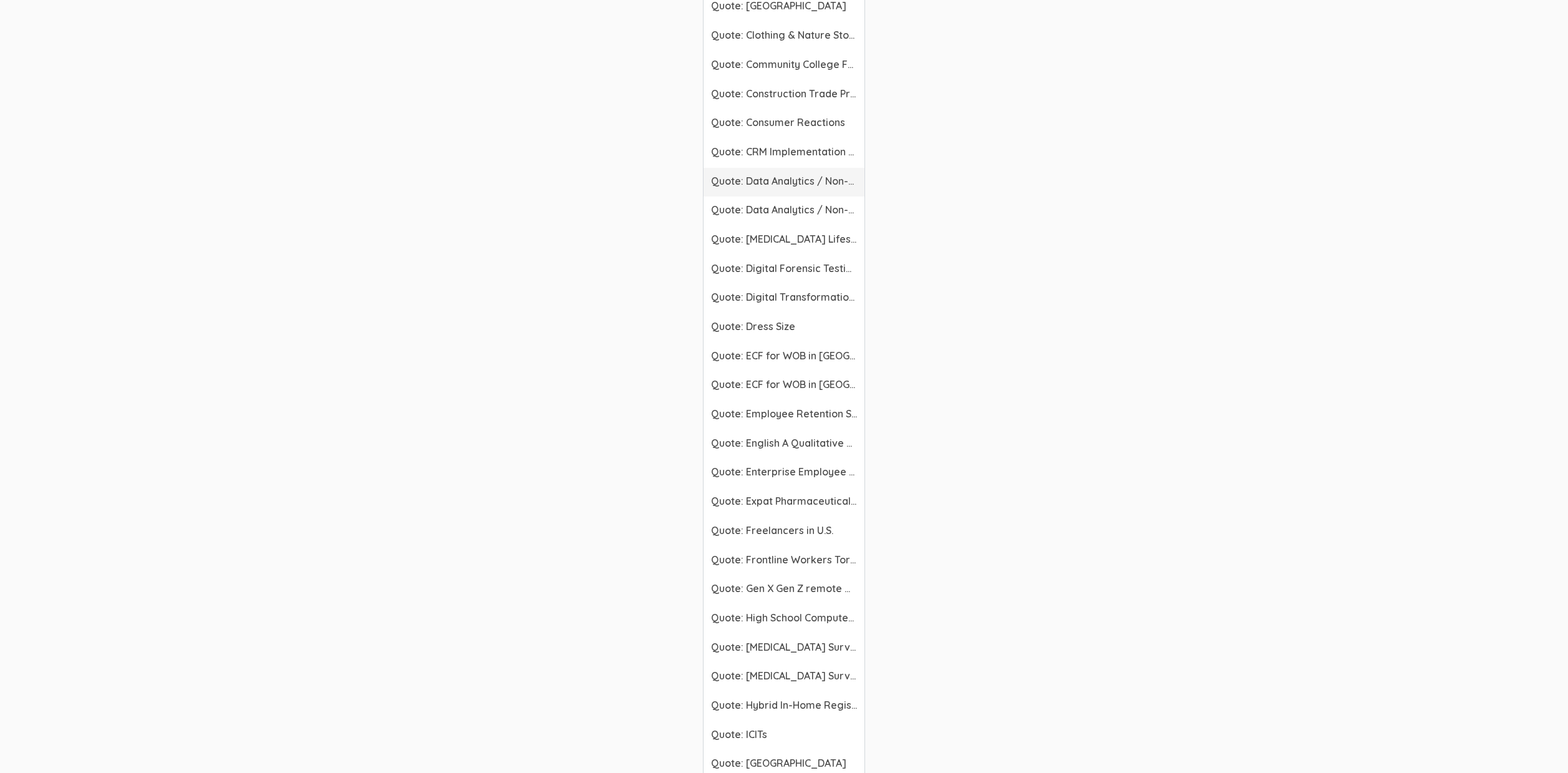
scroll to position [2780, 0]
click at [789, 505] on span "Quote: Expat Pharmaceutical Managers" at bounding box center [783, 500] width 146 height 14
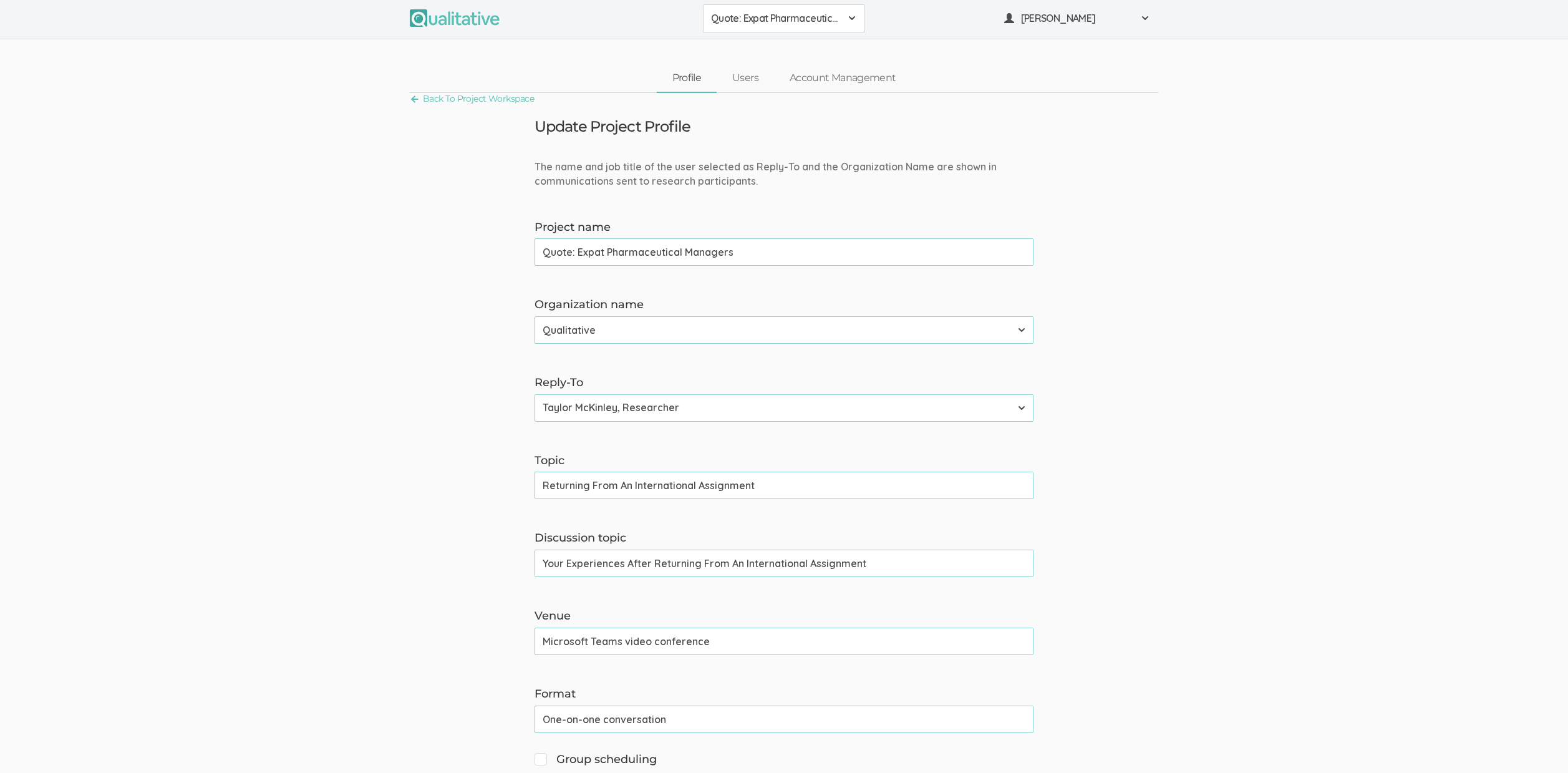
scroll to position [3, 0]
click at [672, 562] on input "Your Experiences After Returning From An International Assignment" at bounding box center [784, 563] width 499 height 28
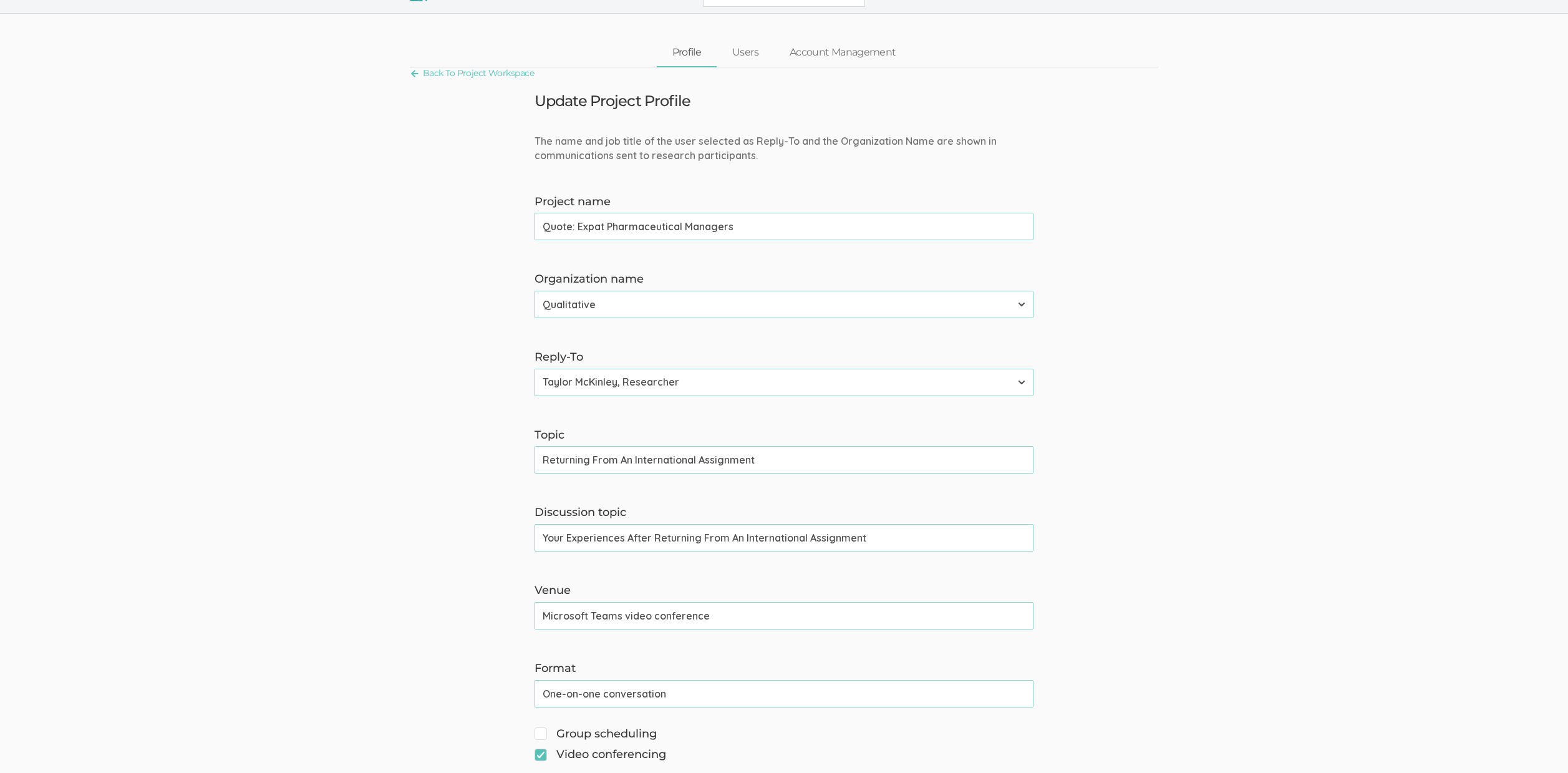
scroll to position [168, 0]
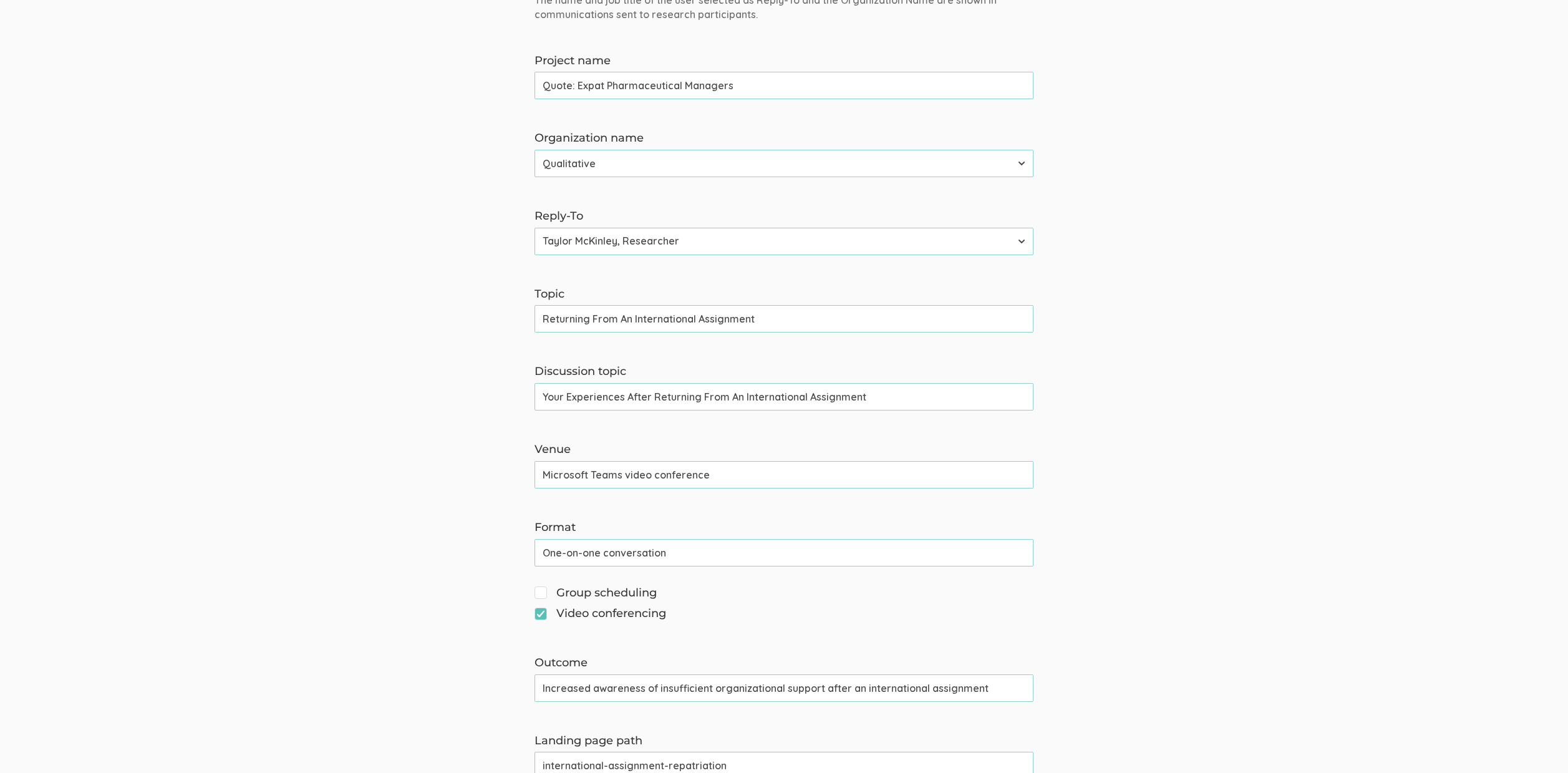
click at [1263, 490] on form "The name and job title of the user selected as Reply-To and the Organization Na…" at bounding box center [784, 688] width 1568 height 1391
